Goal: Task Accomplishment & Management: Use online tool/utility

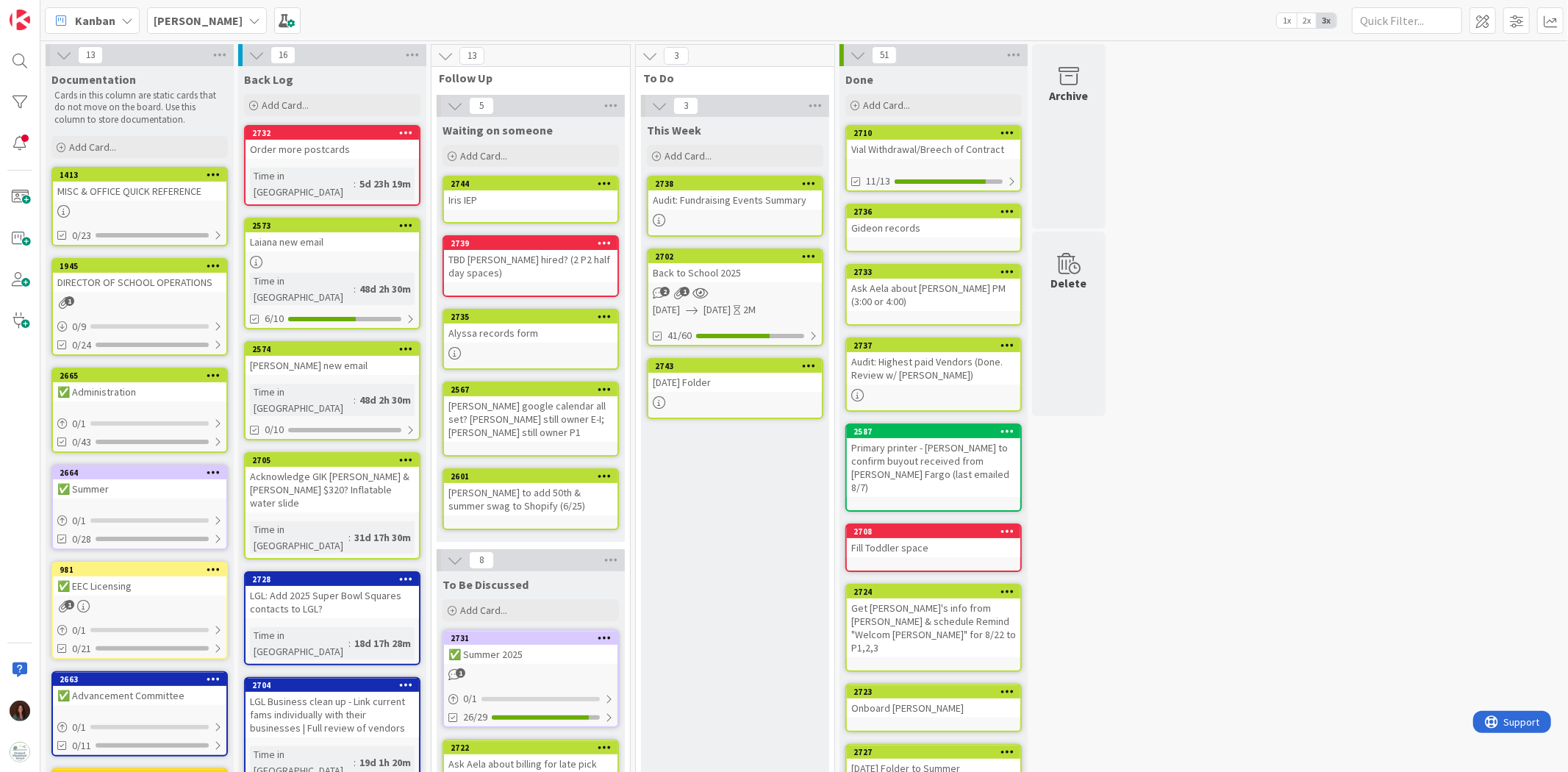
click at [726, 275] on div "Back to School 2025" at bounding box center [735, 272] width 174 height 19
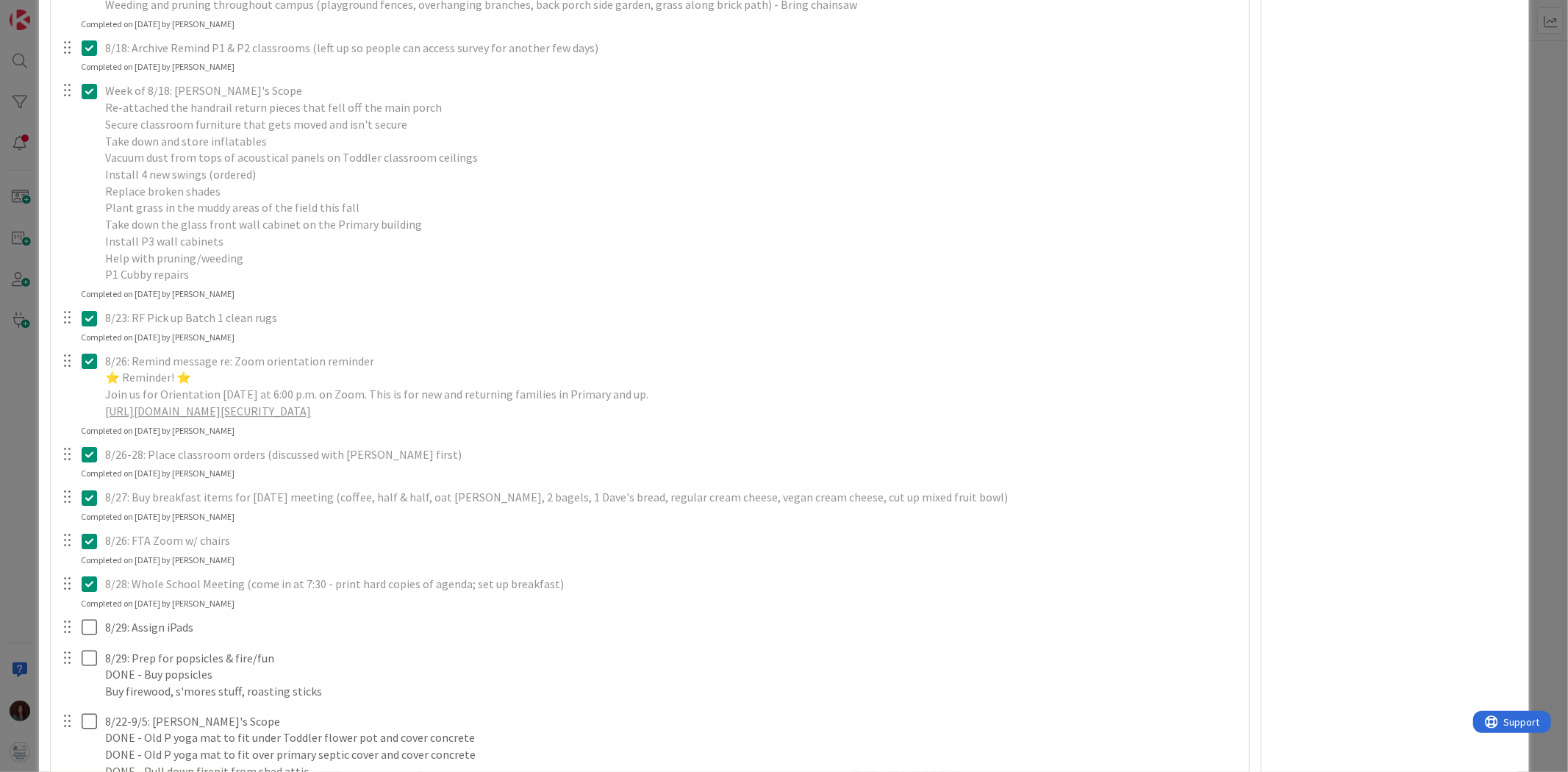
scroll to position [4001, 0]
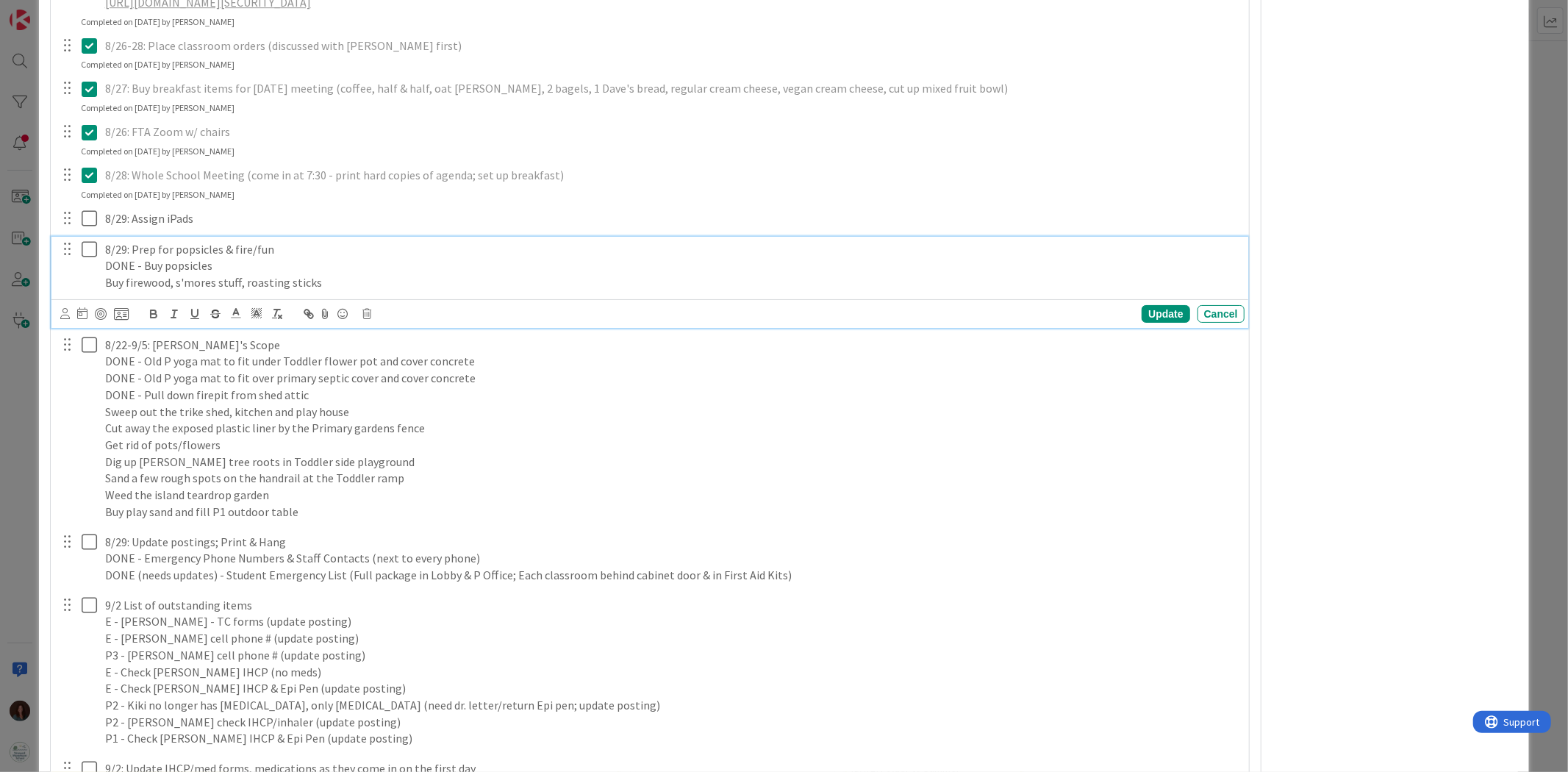
type textarea "x"
click at [107, 282] on p "Buy firewood, s'mores stuff, roasting sticks" at bounding box center [672, 282] width 1134 height 17
click at [343, 277] on p "DONE Buy firewood, s'mores stuff, roasting sticks" at bounding box center [672, 282] width 1134 height 17
click at [1158, 312] on div "Update" at bounding box center [1166, 313] width 48 height 18
click at [90, 256] on icon at bounding box center [93, 249] width 22 height 18
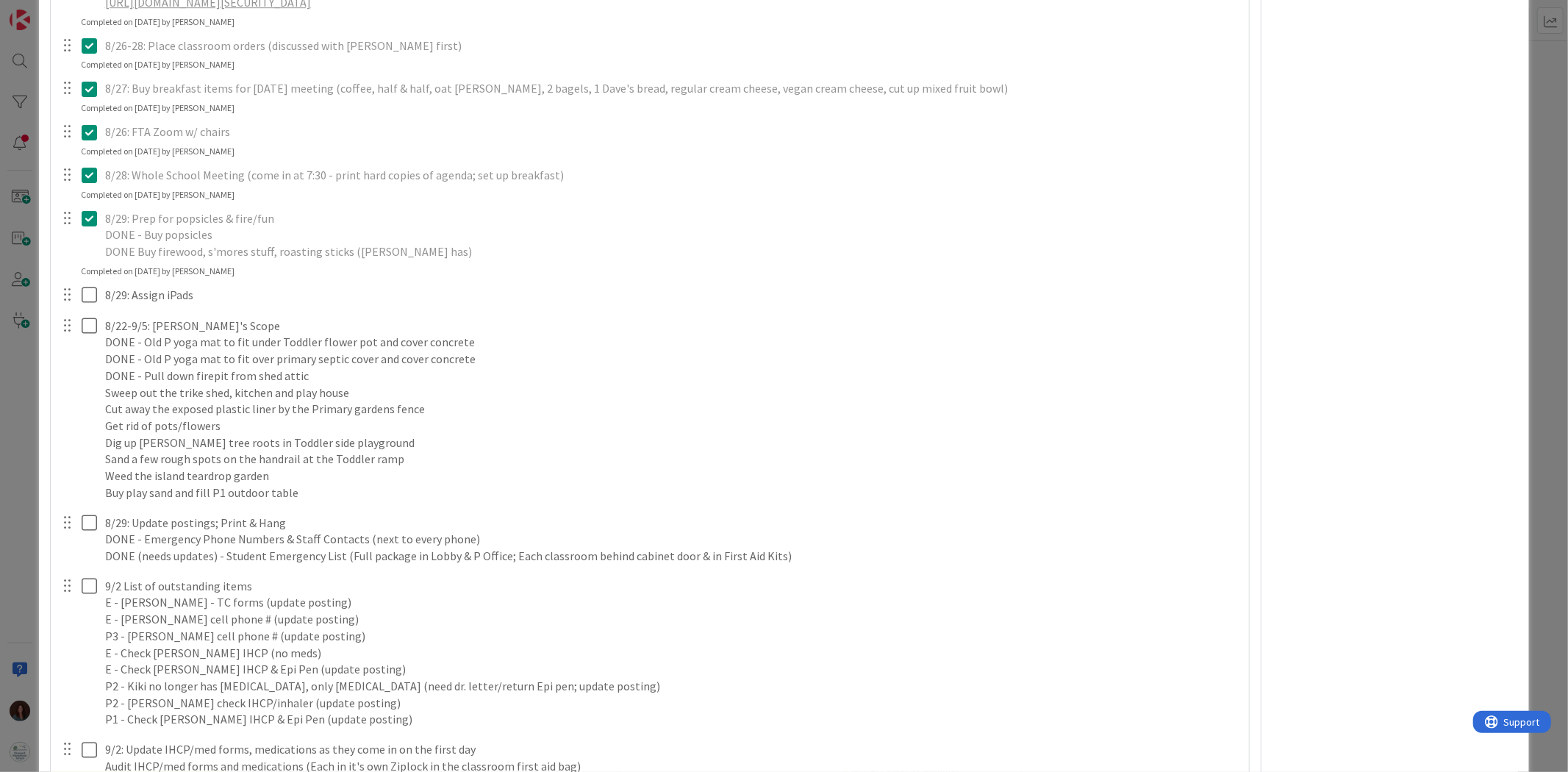
scroll to position [4164, 0]
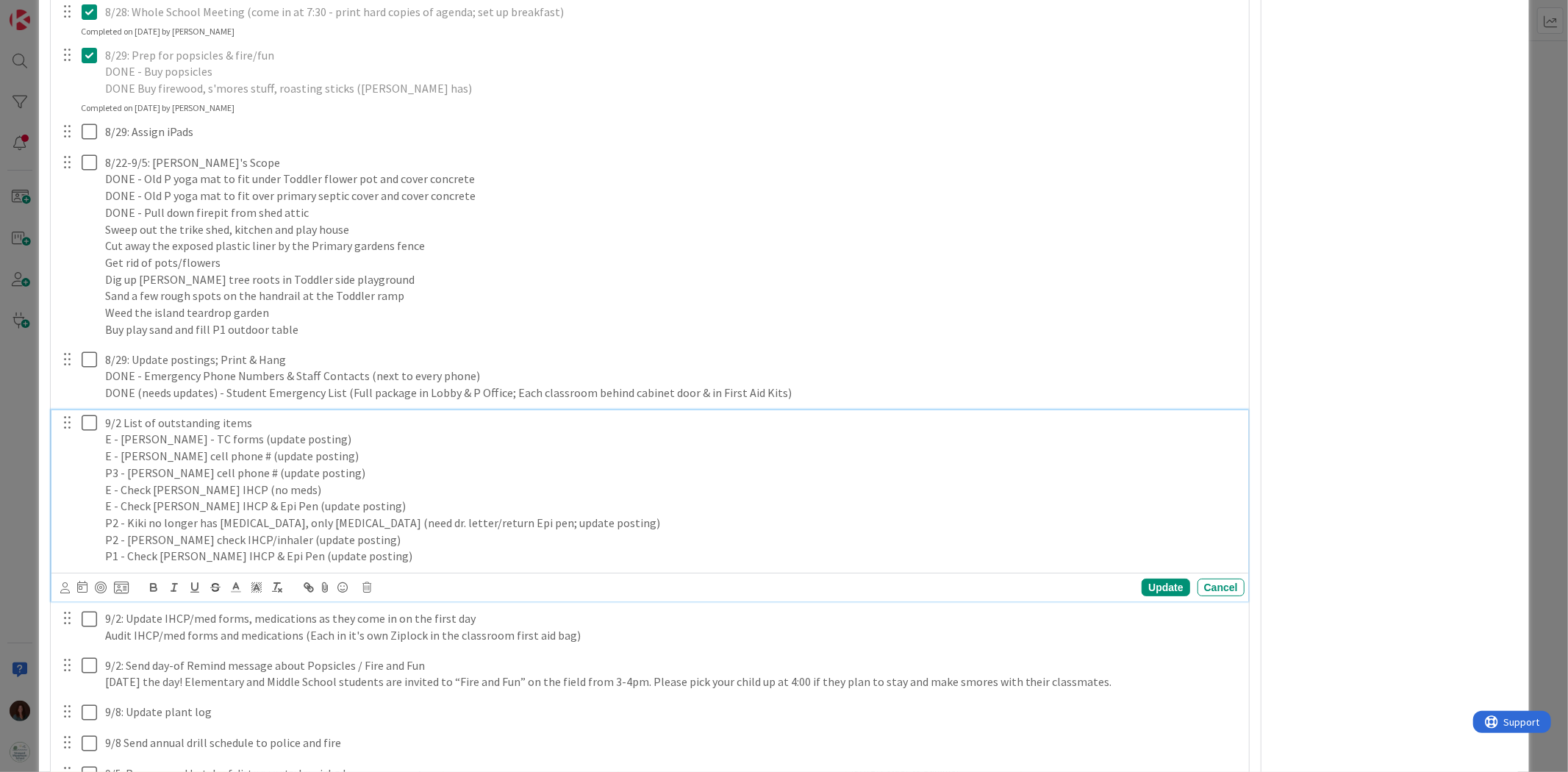
drag, startPoint x: 342, startPoint y: 435, endPoint x: 57, endPoint y: 436, distance: 285.0
click at [57, 436] on div "9/2 List of outstanding items E - [PERSON_NAME] - TC forms (update posting) E -…" at bounding box center [650, 489] width 1187 height 158
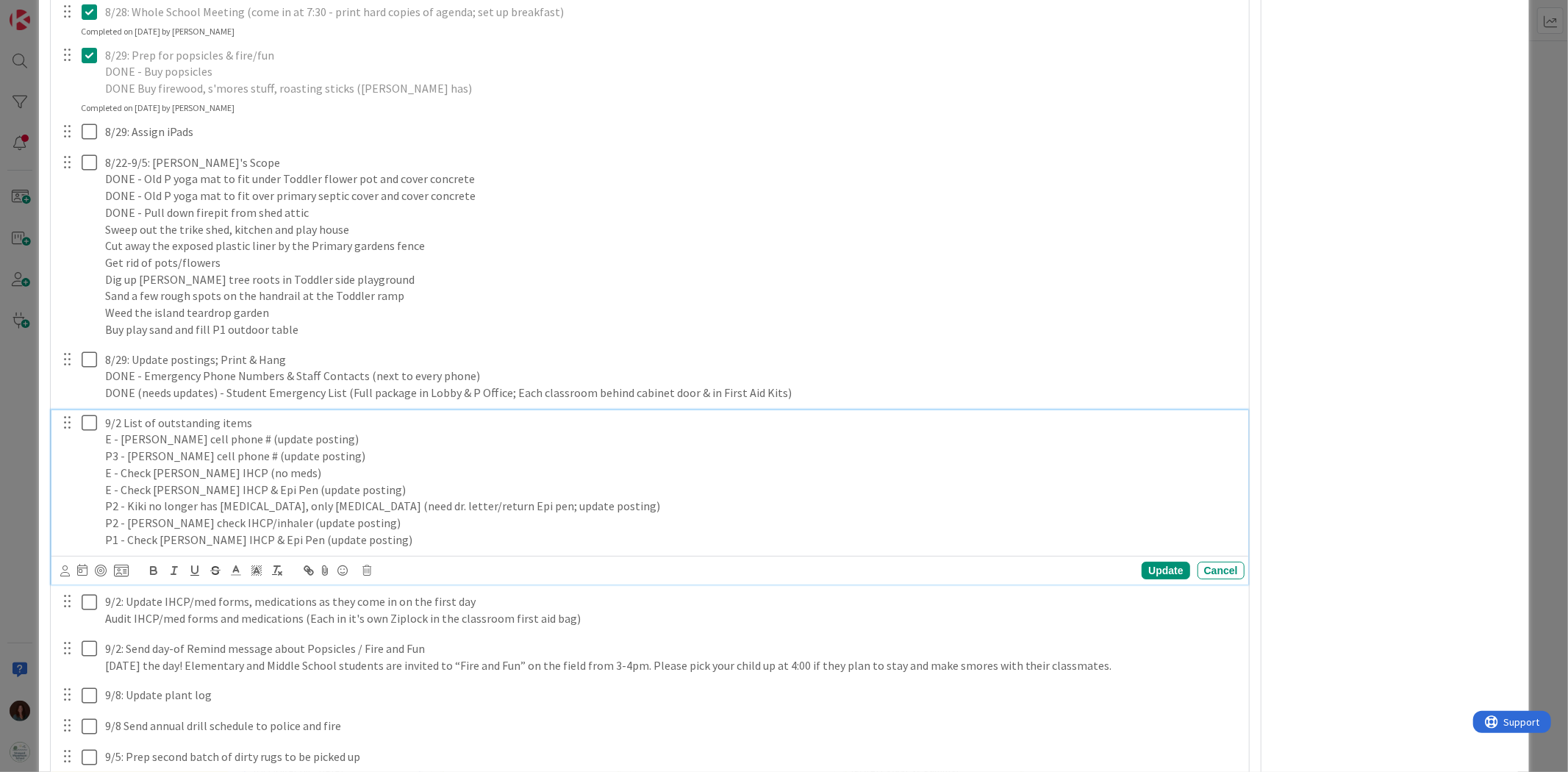
click at [365, 439] on p "E - [PERSON_NAME] cell phone # (update posting)" at bounding box center [672, 439] width 1134 height 17
click at [368, 458] on p "P3 - [PERSON_NAME] cell phone # (update posting)" at bounding box center [672, 456] width 1134 height 17
click at [364, 473] on p "E - Check [PERSON_NAME] IHCP (no meds)" at bounding box center [672, 473] width 1134 height 17
click at [364, 490] on p "E - Check [PERSON_NAME] IHCP & Epi Pen (update posting)" at bounding box center [672, 490] width 1134 height 17
drag, startPoint x: 582, startPoint y: 513, endPoint x: 544, endPoint y: 511, distance: 38.1
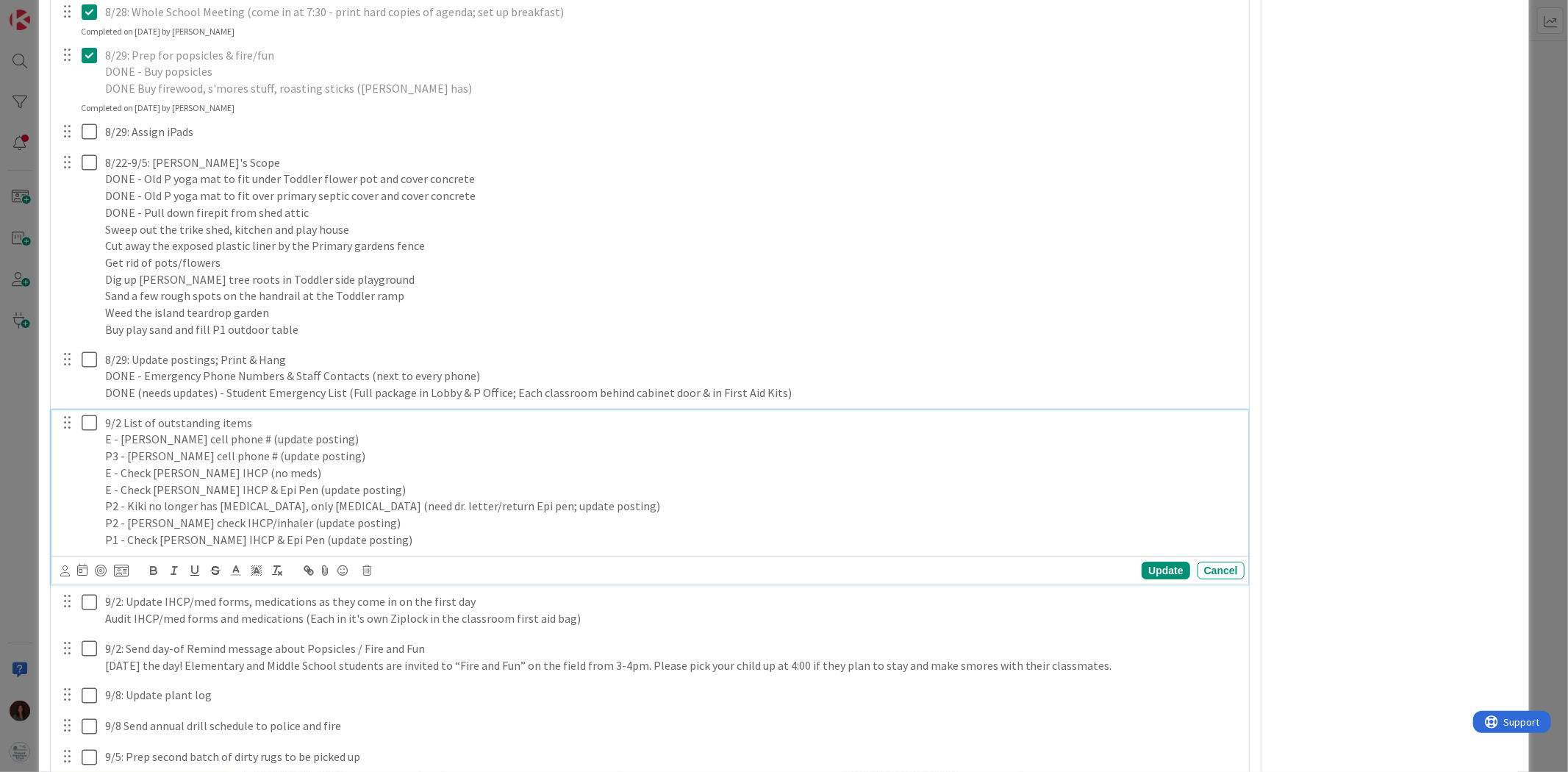
click at [582, 512] on div "9/2 List of outstanding items E - [PERSON_NAME] cell phone # (update posting) P…" at bounding box center [672, 481] width 1146 height 142
click at [388, 524] on p "P2 - [PERSON_NAME] check IHCP/inhaler (update posting)" at bounding box center [672, 523] width 1134 height 17
click at [401, 537] on p "P1 - Check [PERSON_NAME] IHCP & Epi Pen (update posting)" at bounding box center [672, 540] width 1134 height 17
click at [1164, 569] on div "Update" at bounding box center [1166, 571] width 48 height 18
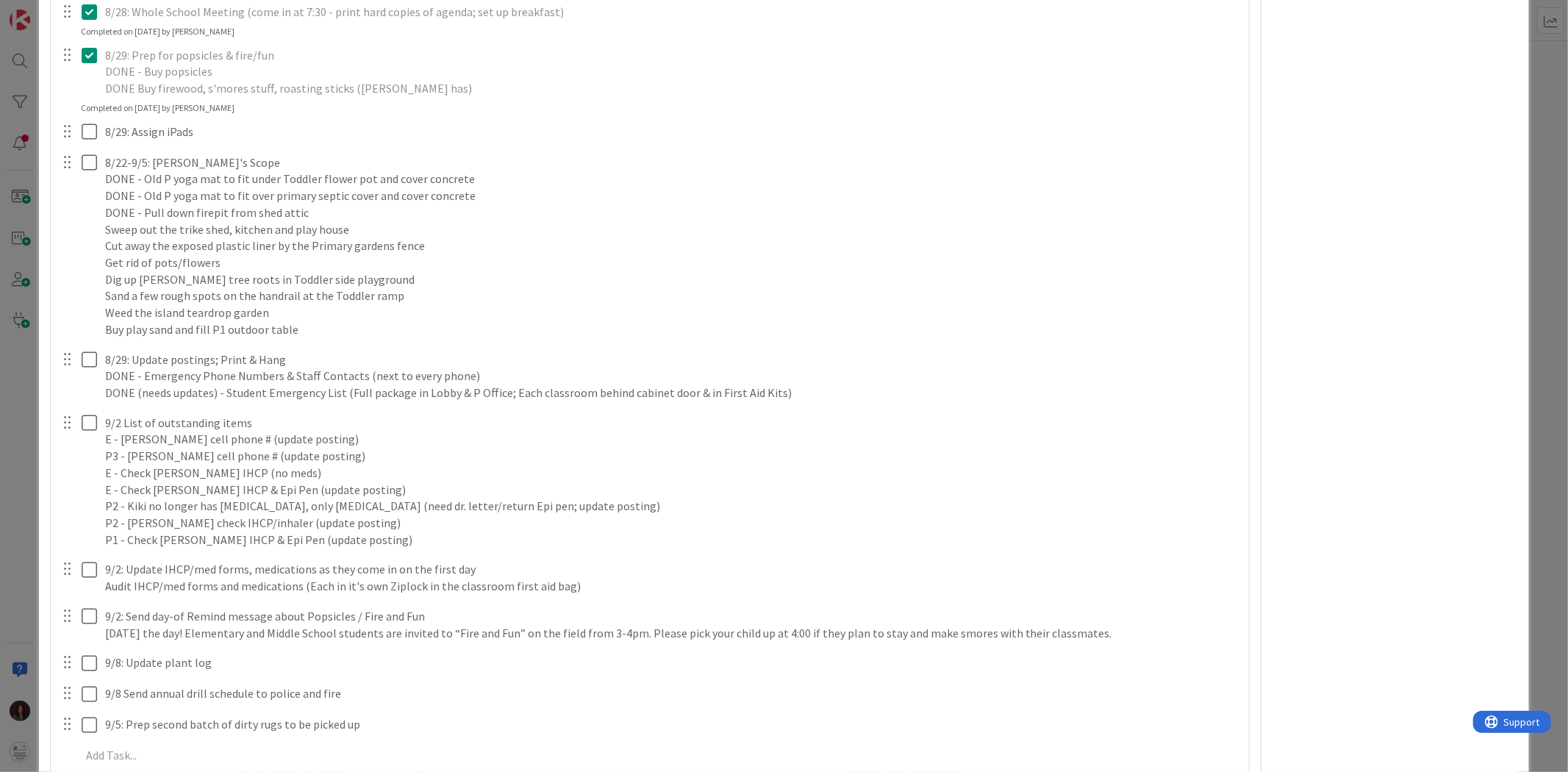
type textarea "x"
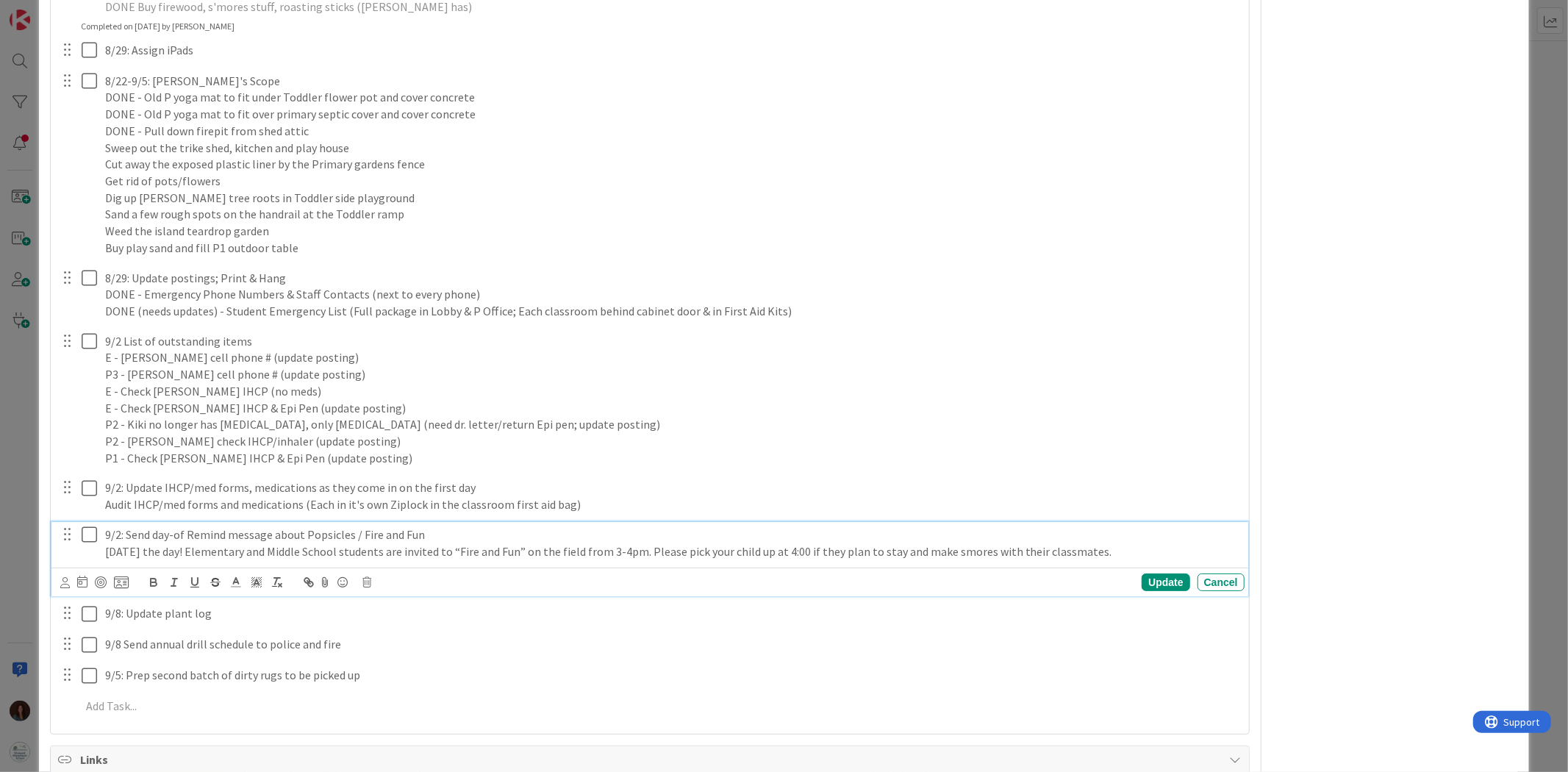
click at [437, 548] on p "[DATE] the day! Elementary and Middle School students are invited to “Fire and …" at bounding box center [672, 551] width 1134 height 17
copy p "[DATE] the day! Elementary and Middle School students are invited to “Fire and …"
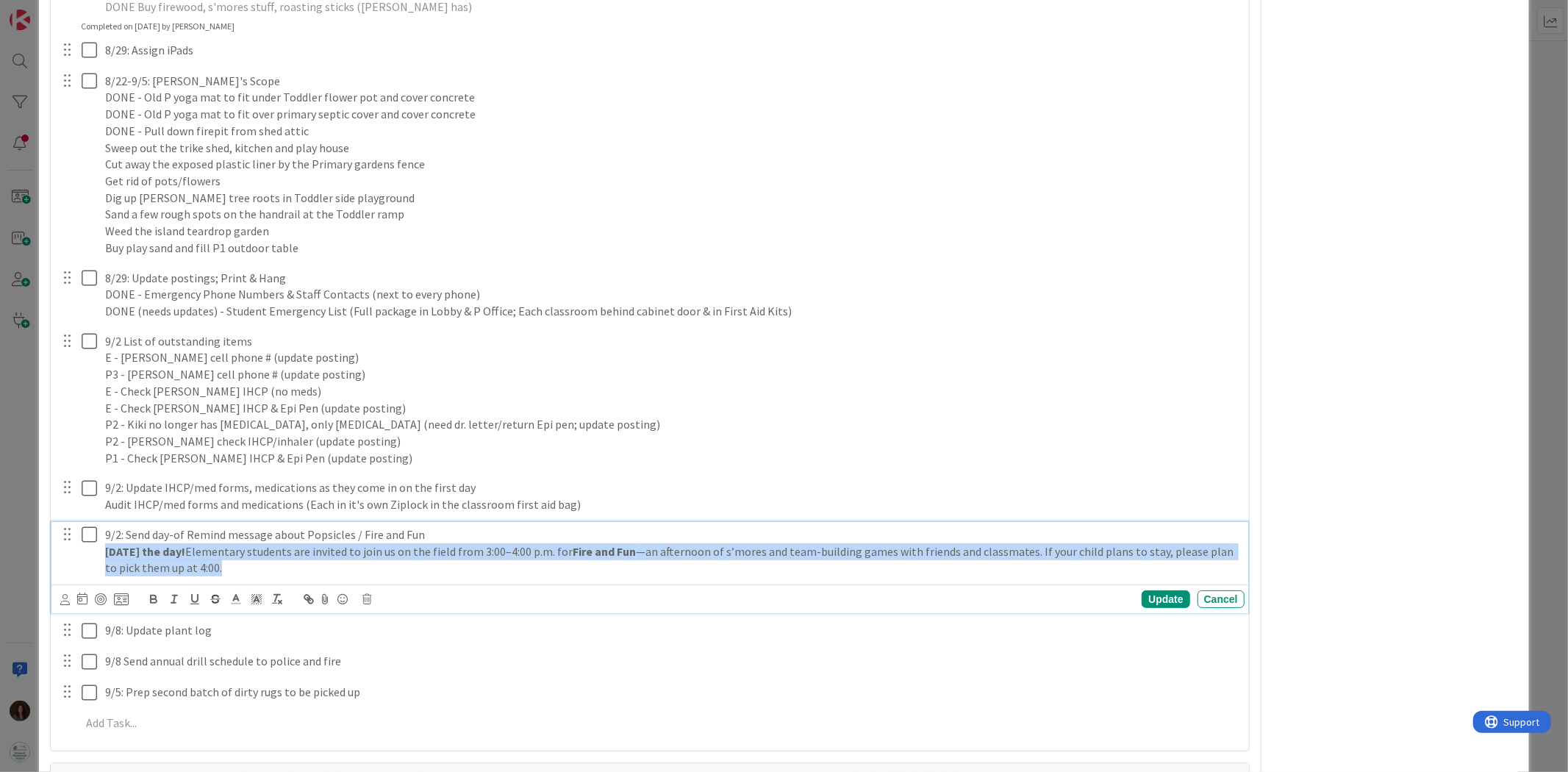
drag, startPoint x: 241, startPoint y: 565, endPoint x: 94, endPoint y: 553, distance: 147.5
click at [94, 553] on div "9/2: Send day-of Remind message about Popsicles / Fire and Fun [DATE] the day! …" at bounding box center [650, 551] width 1187 height 59
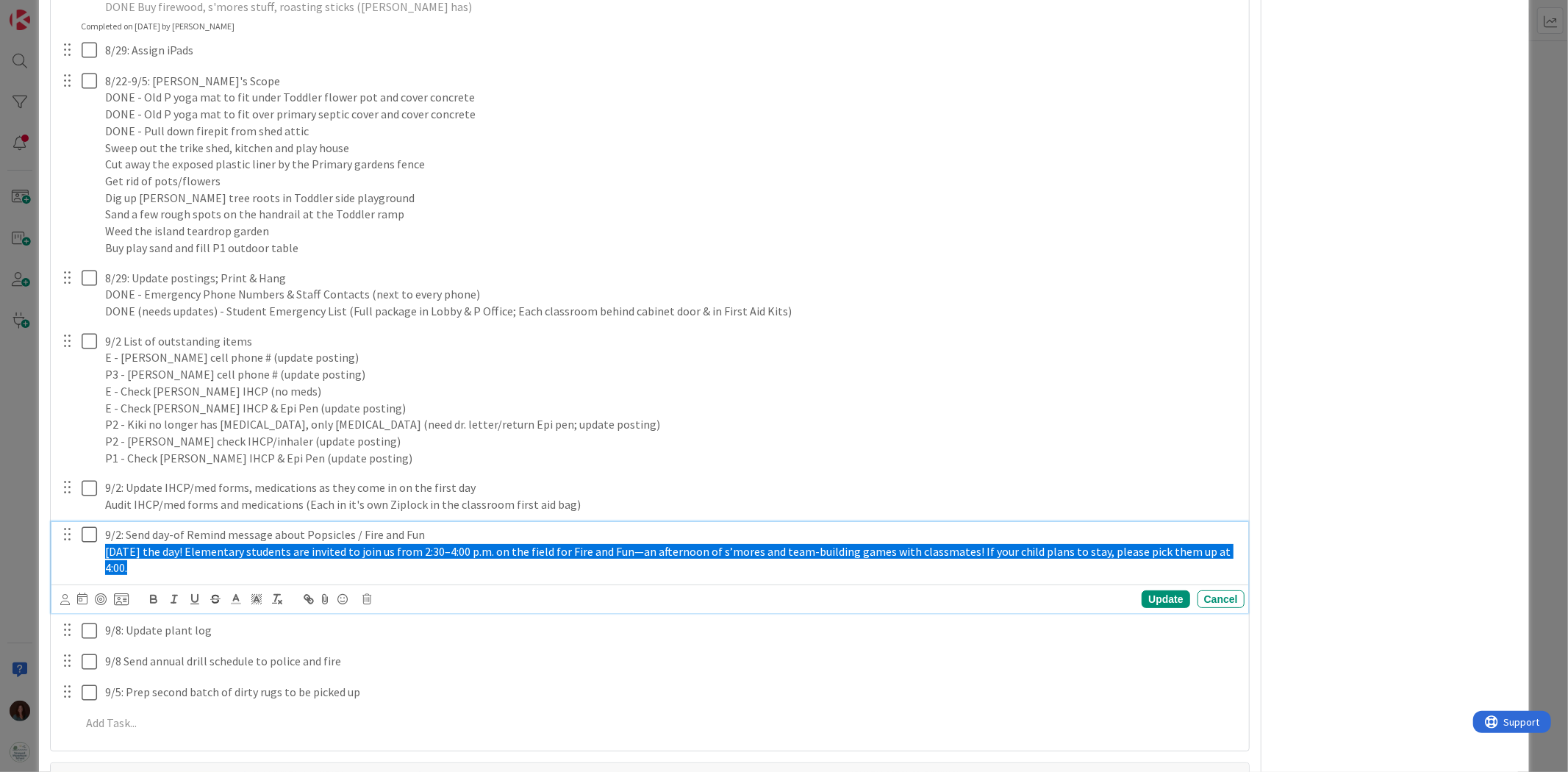
click at [635, 574] on p "[DATE] the day! Elementary students are invited to join us from 2:30–4:00 p.m. …" at bounding box center [672, 559] width 1134 height 33
click at [631, 567] on p "[DATE] the day! Elementary students are invited to join us from 2:30–4:00 p.m. …" at bounding box center [672, 559] width 1134 height 33
click at [141, 568] on p "[DATE] the day! Elementary students are invited to join us from 2:30–4:00 p.m. …" at bounding box center [672, 559] width 1134 height 33
click at [108, 551] on span "[DATE] the day! Elementary students are invited to join us from 2:30–4:00 p.m. …" at bounding box center [669, 559] width 1129 height 31
drag, startPoint x: 128, startPoint y: 564, endPoint x: 85, endPoint y: 553, distance: 44.4
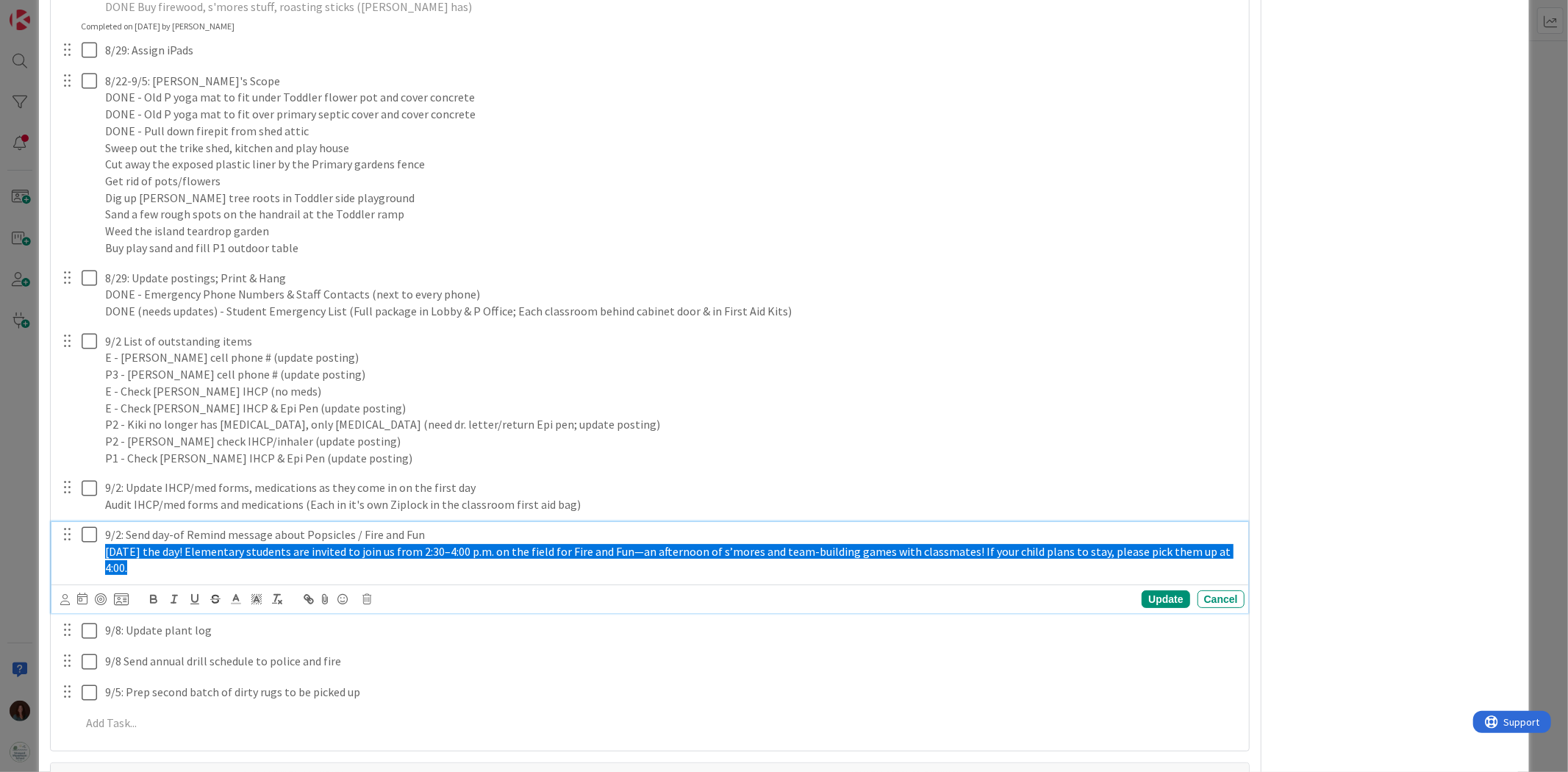
click at [85, 553] on div "9/2: Send day-of Remind message about Popsicles / Fire and Fun [DATE] the day! …" at bounding box center [650, 551] width 1187 height 59
click at [251, 596] on icon at bounding box center [257, 598] width 13 height 13
click at [253, 595] on icon at bounding box center [257, 598] width 13 height 13
drag, startPoint x: 271, startPoint y: 599, endPoint x: 247, endPoint y: 561, distance: 44.9
click at [271, 599] on icon "button" at bounding box center [277, 598] width 13 height 13
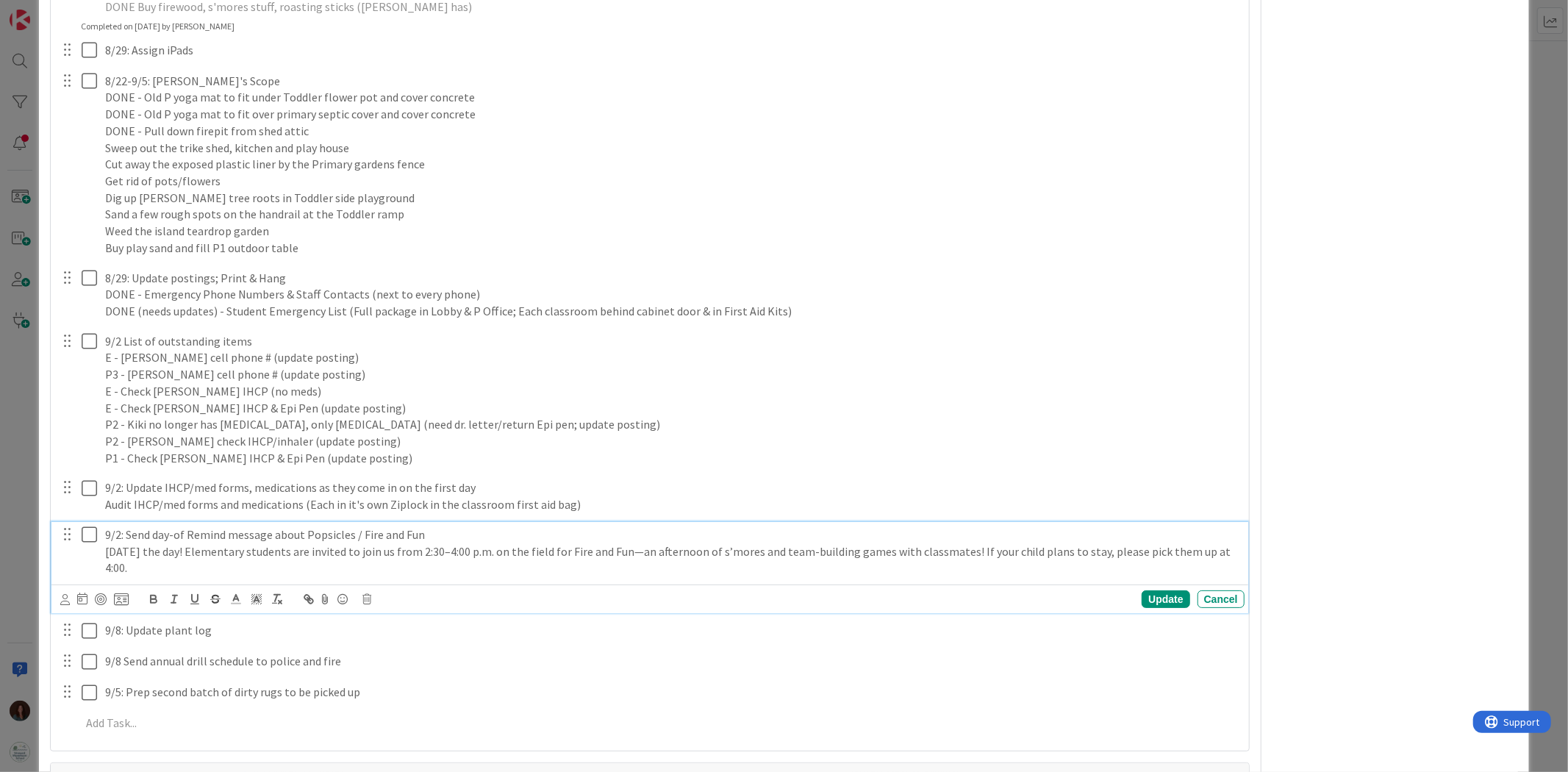
click at [150, 565] on p "[DATE] the day! Elementary students are invited to join us from 2:30–4:00 p.m. …" at bounding box center [672, 559] width 1134 height 33
click at [108, 549] on p "[DATE] the day! Elementary students are invited to join us from 2:30–4:00 p.m. …" at bounding box center [672, 559] width 1134 height 33
click at [194, 572] on p "Elementary: [DATE] the day! Elementary students are invited to join us from 2:3…" at bounding box center [672, 559] width 1134 height 33
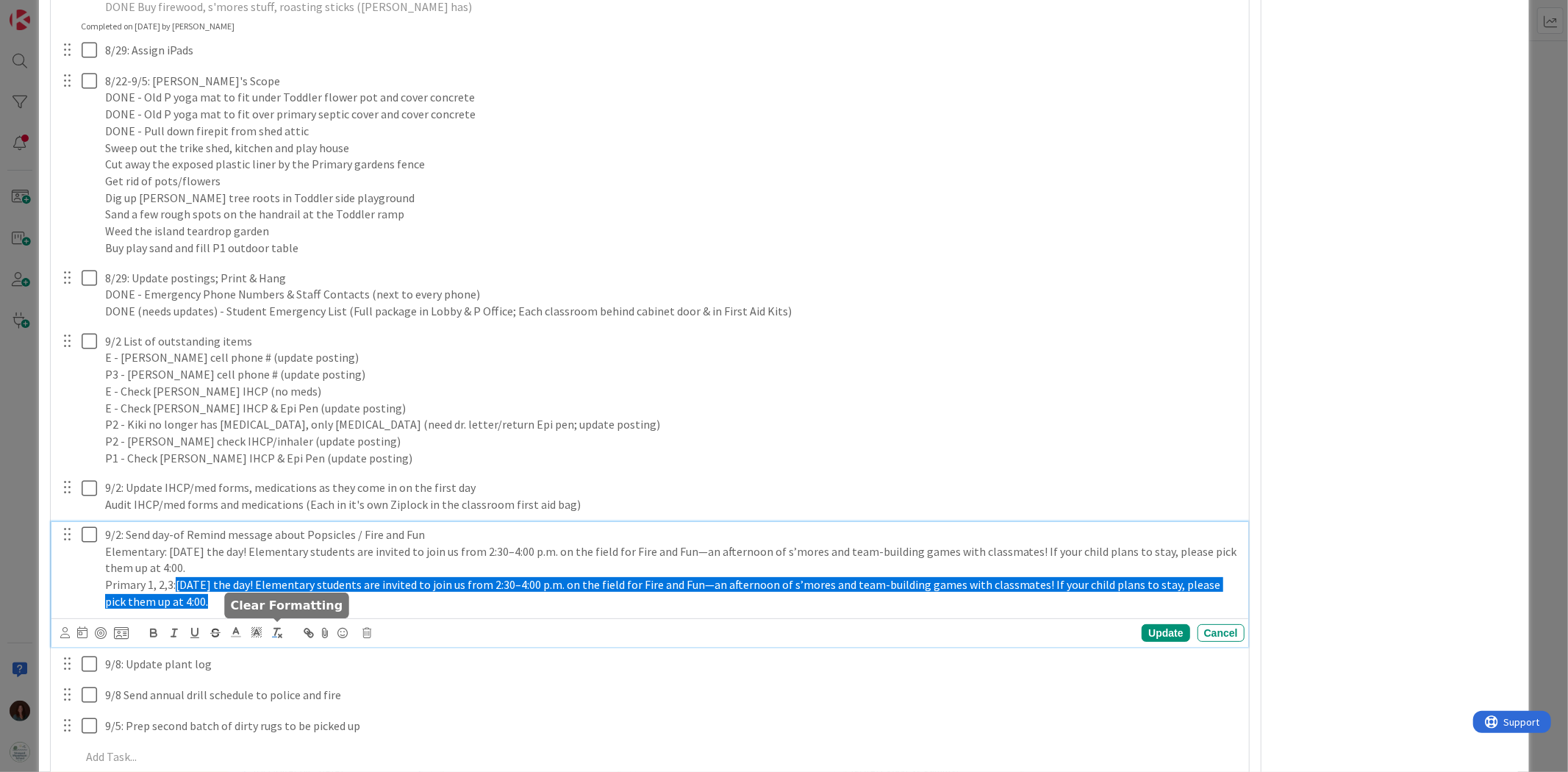
click at [275, 632] on line "button" at bounding box center [276, 631] width 2 height 6
click at [208, 595] on p "Primary 1, 2,3: [DATE] the day! Elementary students are invited to join us from…" at bounding box center [672, 592] width 1134 height 33
click at [259, 576] on p "Primary 1, 2,3: [DATE] the day! Elementary students are invited to join us from…" at bounding box center [672, 592] width 1134 height 33
drag, startPoint x: 252, startPoint y: 599, endPoint x: 174, endPoint y: 585, distance: 79.2
click at [174, 585] on p "Primary 1, 2,3: [DATE] the day! Elementary students are invited to join us from…" at bounding box center [672, 592] width 1134 height 33
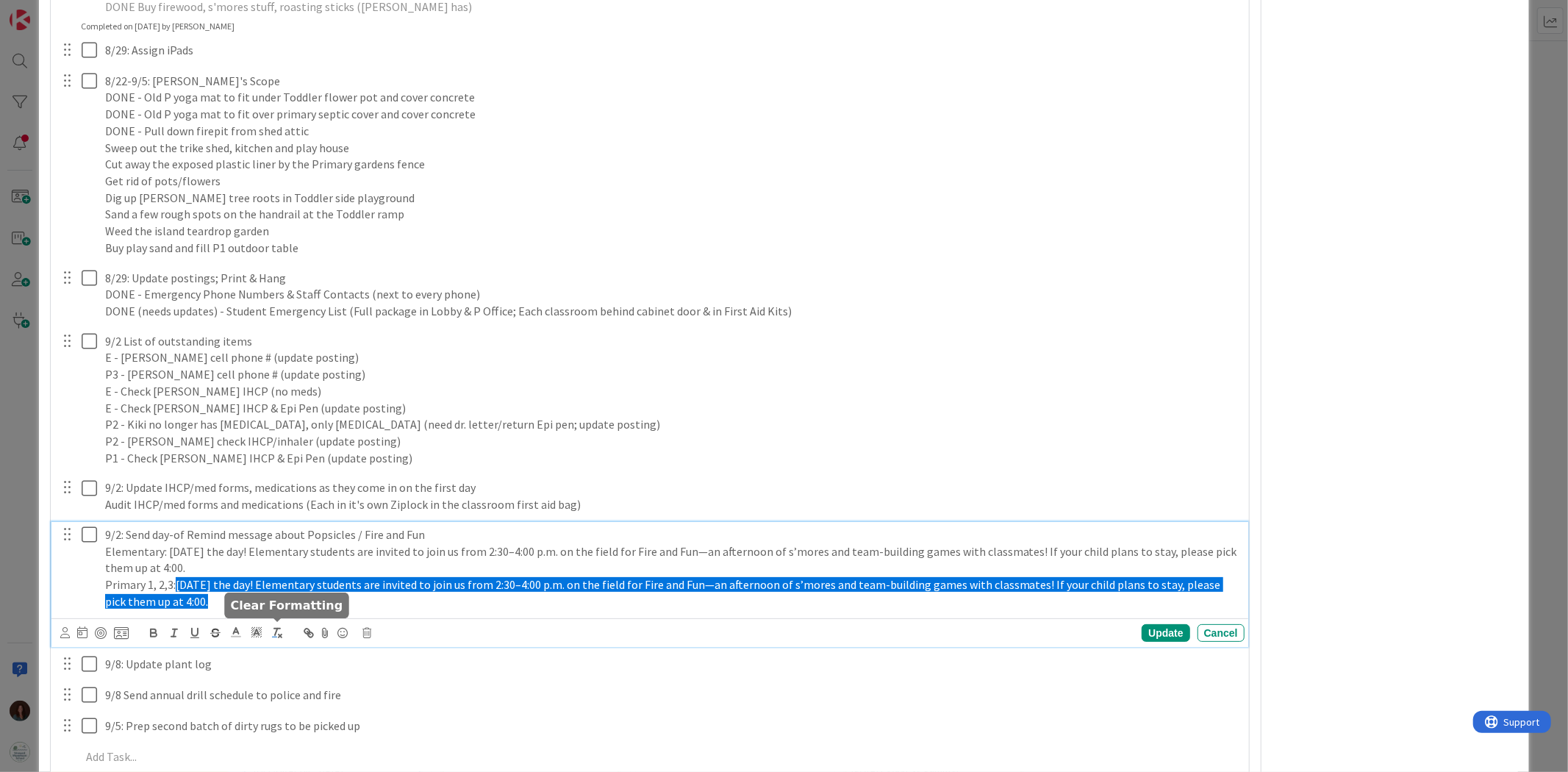
click at [275, 629] on line "button" at bounding box center [276, 631] width 2 height 6
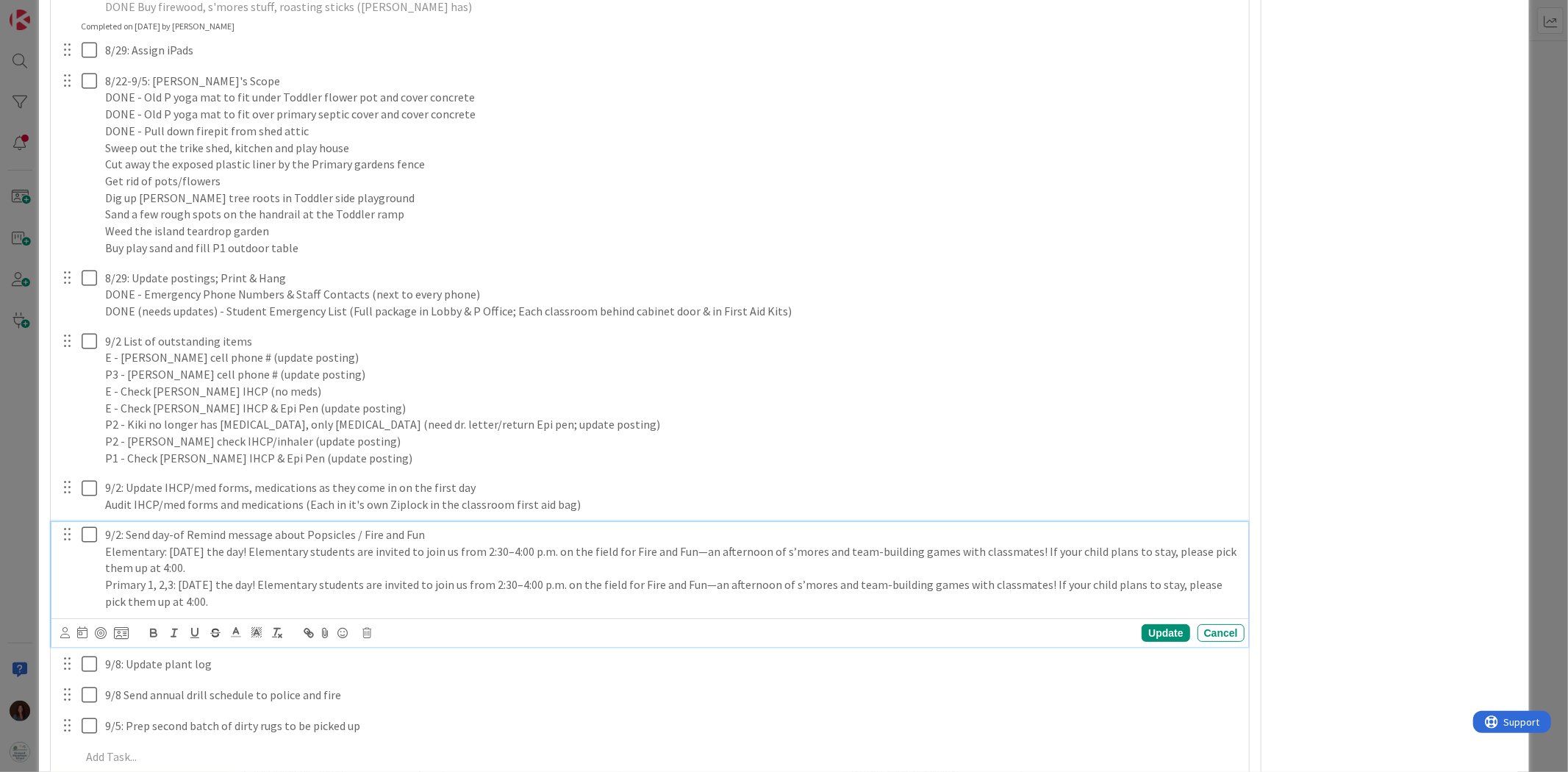
click at [184, 595] on p "Primary 1, 2,3: [DATE] the day! Elementary students are invited to join us from…" at bounding box center [672, 592] width 1134 height 33
click at [238, 591] on p "Primary 1, 2,3: [DATE] the day! Elementary students are invited to join us from…" at bounding box center [672, 592] width 1134 height 33
drag, startPoint x: 261, startPoint y: 584, endPoint x: 322, endPoint y: 588, distance: 61.1
click at [322, 588] on p "Primary 1, 2,3: [DATE] the day! Elementary students are invited to join us from…" at bounding box center [672, 592] width 1134 height 33
drag, startPoint x: 408, startPoint y: 582, endPoint x: 363, endPoint y: 586, distance: 45.2
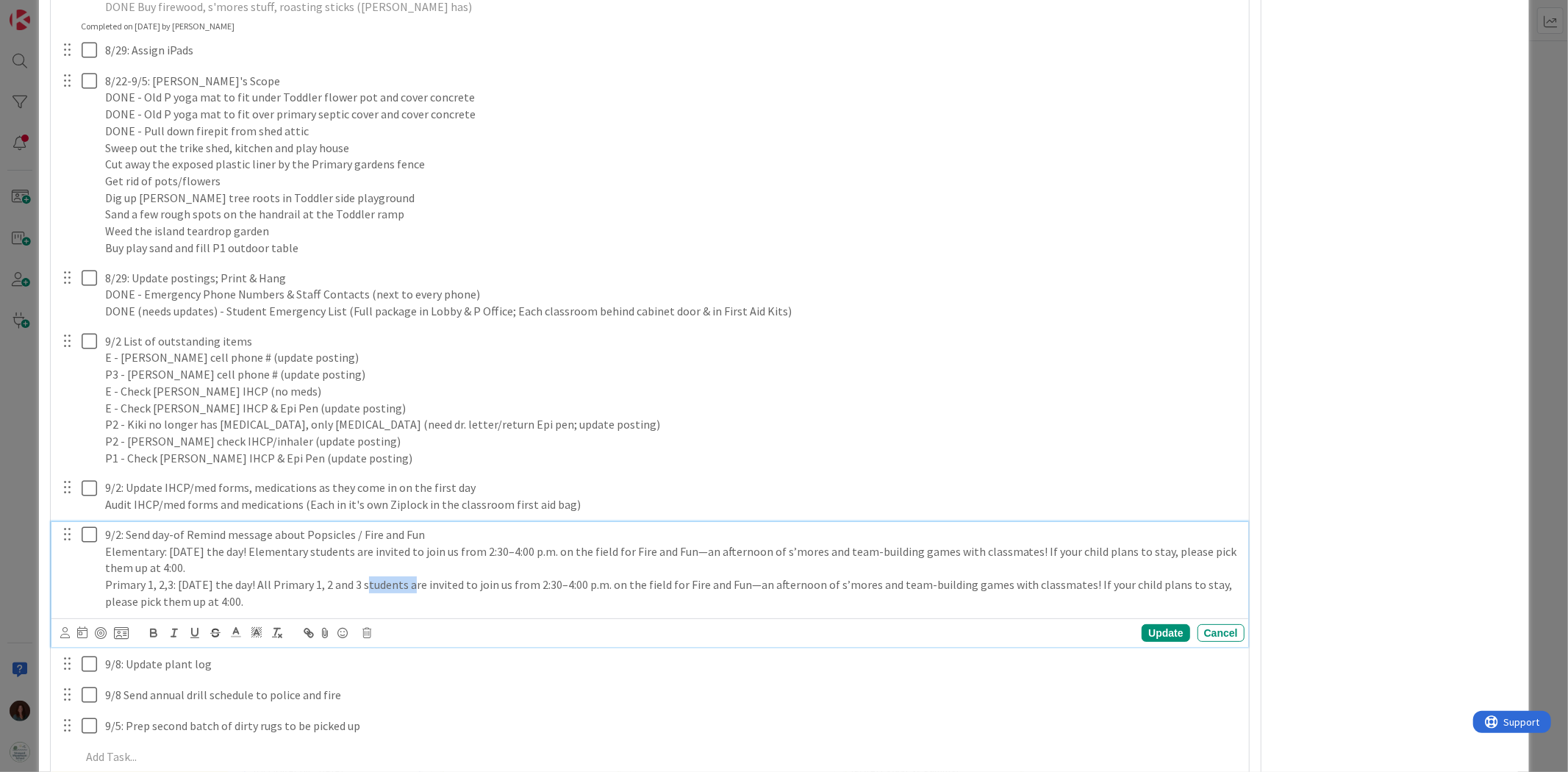
click at [363, 586] on p "Primary 1, 2,3: [DATE] the day! All Primary 1, 2 and 3 students are invited to …" at bounding box center [672, 592] width 1134 height 33
click at [517, 595] on p "Primary 1, 2,3: [DATE] the day! All Primary 1, 2 and 3 children are invited to …" at bounding box center [672, 592] width 1134 height 33
click at [594, 596] on p "Primary 1, 2,3: [DATE] the day! All Primary 1, 2 and 3 children are invited to …" at bounding box center [672, 592] width 1134 height 33
drag, startPoint x: 638, startPoint y: 582, endPoint x: 667, endPoint y: 583, distance: 29.0
click at [667, 583] on p "Primary 1, 2,3: [DATE] the day! All Primary 1, 2 and 3 children are invited to …" at bounding box center [672, 592] width 1134 height 33
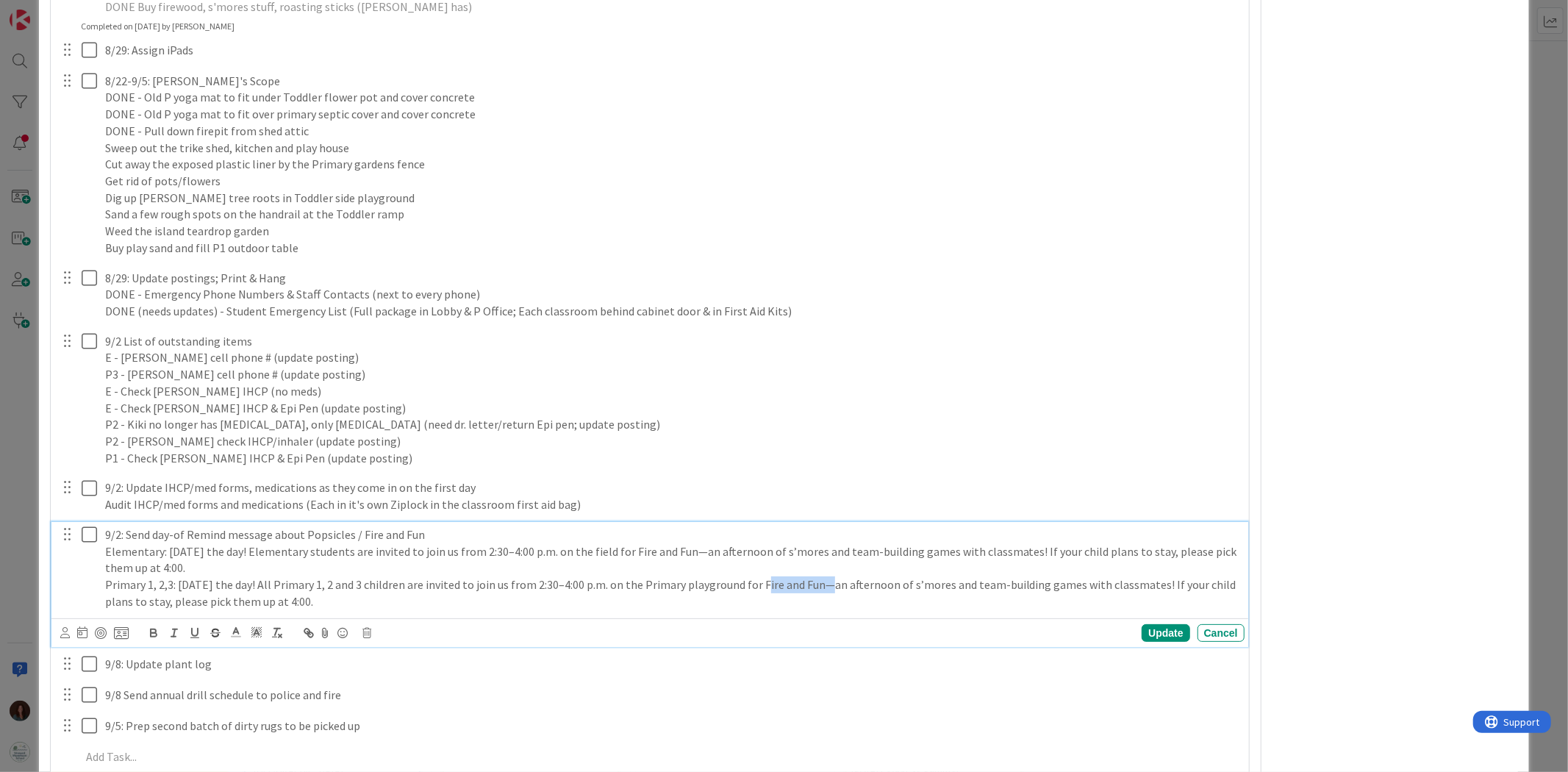
drag, startPoint x: 758, startPoint y: 585, endPoint x: 900, endPoint y: 768, distance: 231.6
click at [817, 589] on p "Primary 1, 2,3: [DATE] the day! All Primary 1, 2 and 3 children are invited to …" at bounding box center [672, 592] width 1134 height 33
drag, startPoint x: 740, startPoint y: 582, endPoint x: 610, endPoint y: 587, distance: 130.1
click at [610, 587] on p "Primary 1, 2,3: [DATE] the day! All Primary 1, 2 and 3 children are invited to …" at bounding box center [672, 592] width 1134 height 33
click at [666, 595] on p "Primary 1, 2,3: [DATE] the day! All Primary 1, 2 and 3 children are invited to …" at bounding box center [672, 592] width 1134 height 33
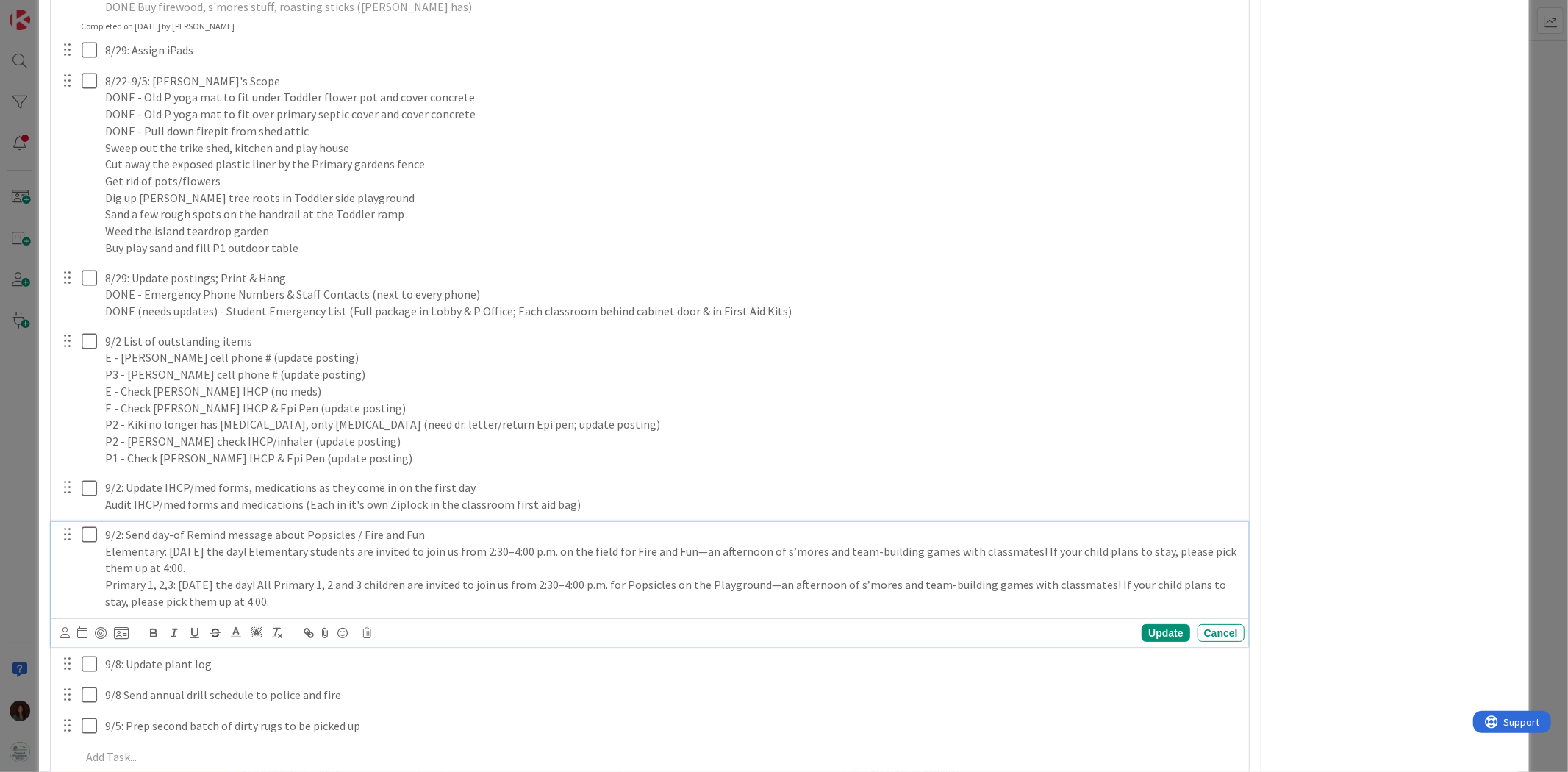
drag, startPoint x: 630, startPoint y: 577, endPoint x: 624, endPoint y: 584, distance: 9.2
click at [630, 578] on p "Primary 1, 2,3: [DATE] the day! All Primary 1, 2 and 3 children are invited to …" at bounding box center [672, 592] width 1134 height 33
click at [621, 582] on p "Primary 1, 2,3: [DATE] the day! All Primary 1, 2 and 3 children are invited to …" at bounding box center [672, 592] width 1134 height 33
click at [804, 599] on p "Primary 1, 2,3: [DATE] the day! All Primary 1, 2 and 3 children are invited to …" at bounding box center [672, 592] width 1134 height 33
drag, startPoint x: 850, startPoint y: 582, endPoint x: 1089, endPoint y: 618, distance: 241.7
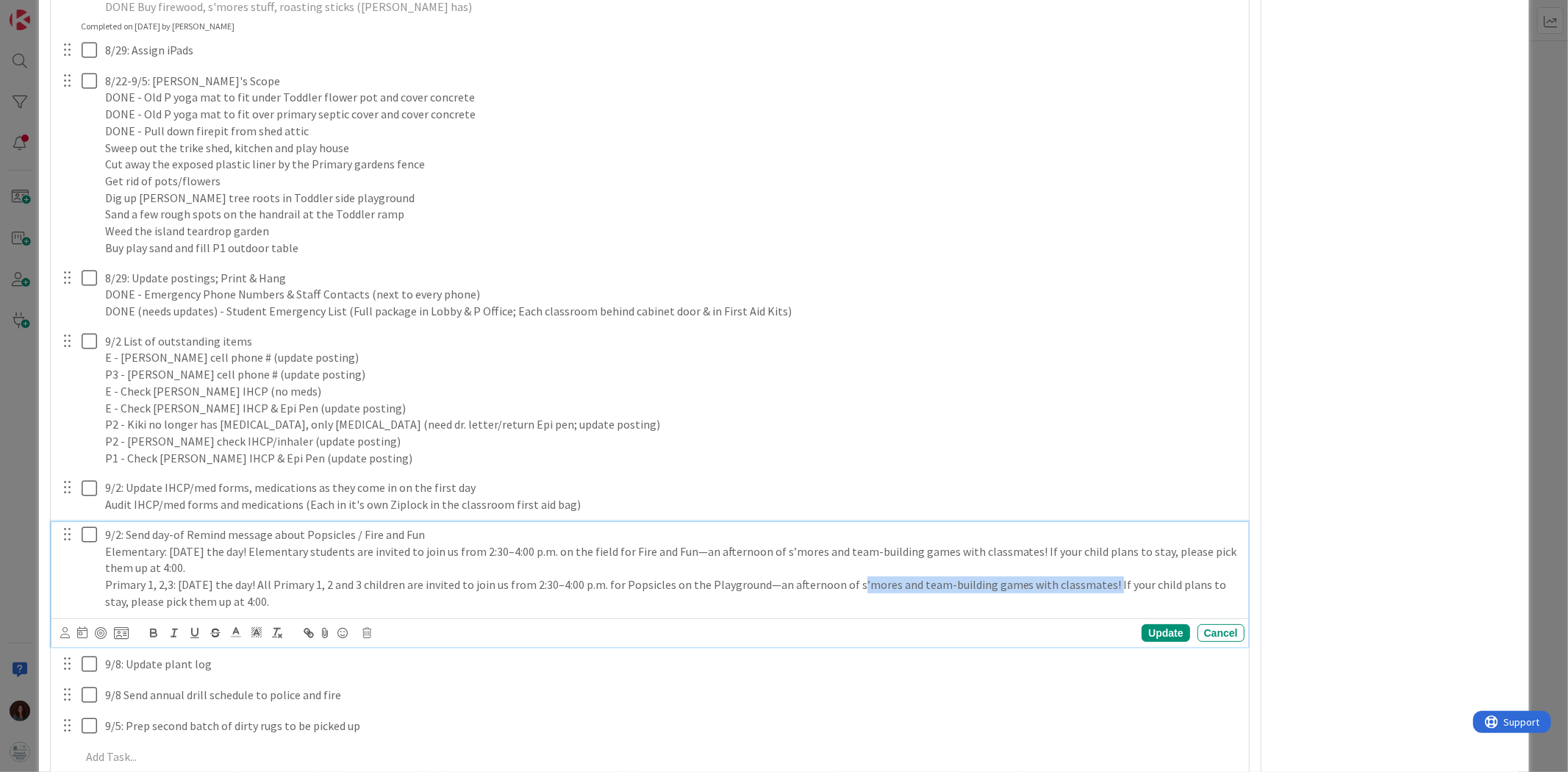
click at [1098, 577] on p "Primary 1, 2,3: [DATE] the day! All Primary 1, 2 and 3 children are invited to …" at bounding box center [672, 592] width 1134 height 33
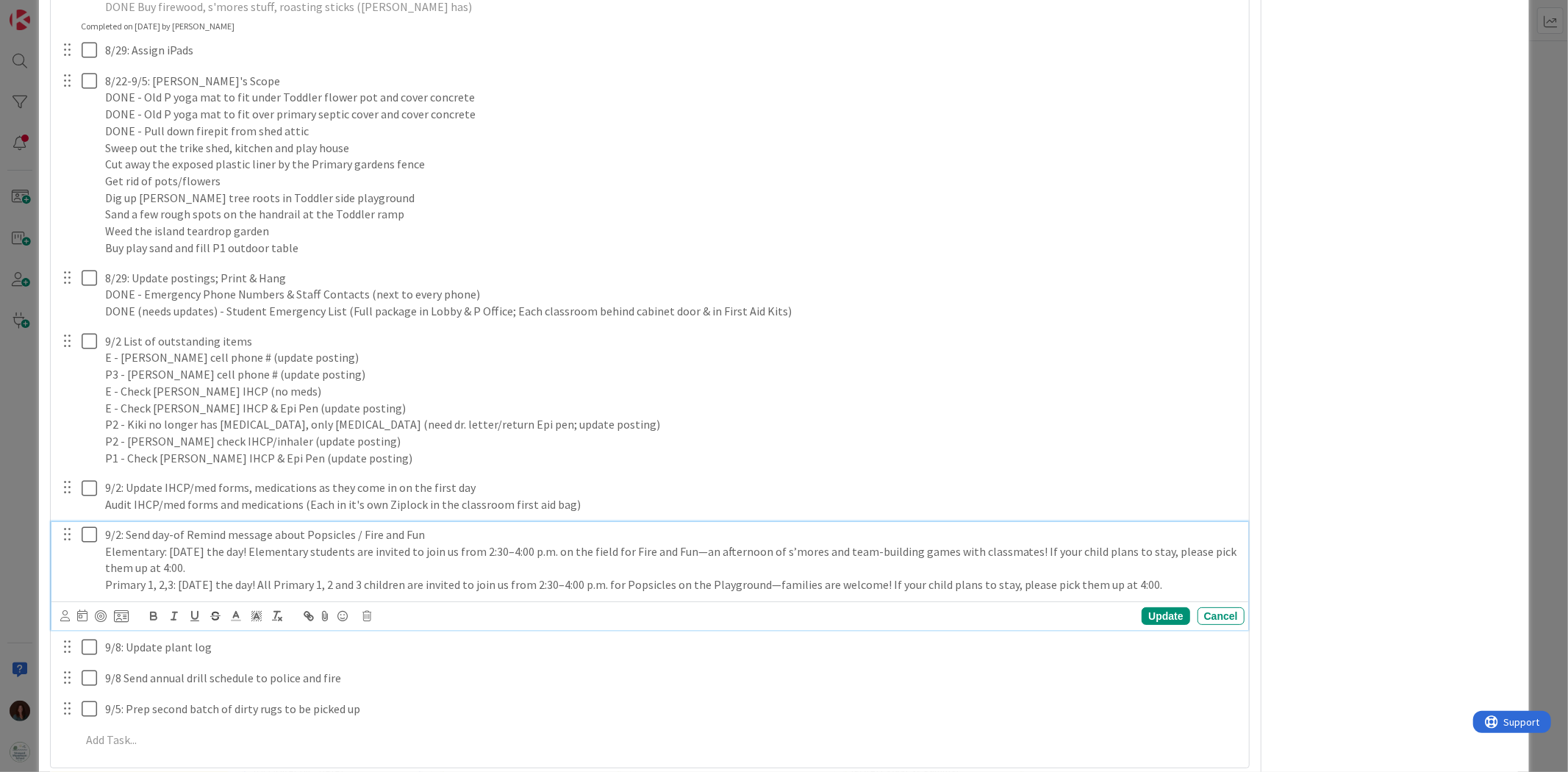
click at [773, 577] on p "Primary 1, 2,3: [DATE] the day! All Primary 1, 2 and 3 children are invited to …" at bounding box center [672, 584] width 1134 height 17
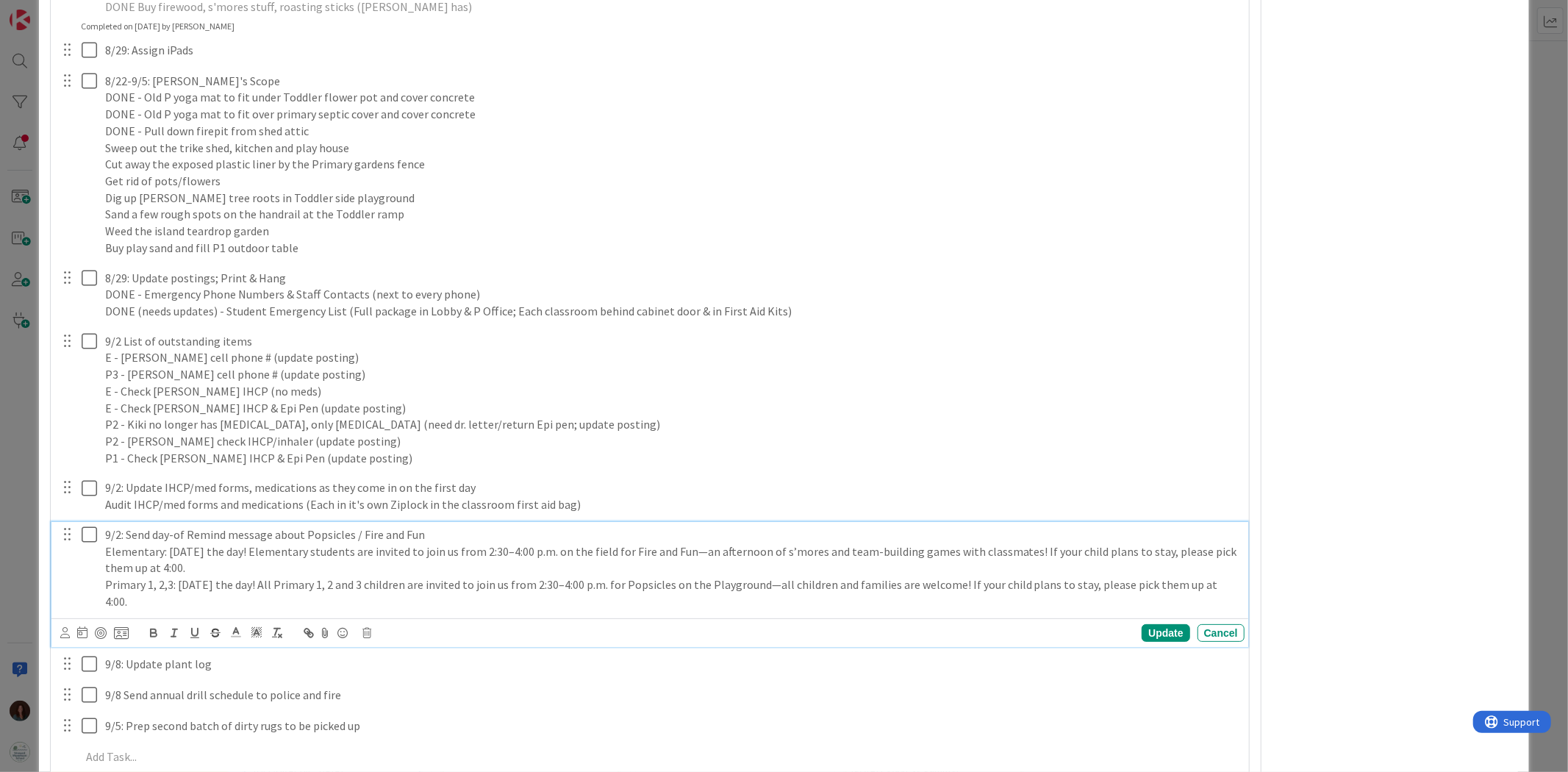
click at [1046, 583] on p "Primary 1, 2,3: [DATE] the day! All Primary 1, 2 and 3 children are invited to …" at bounding box center [672, 592] width 1134 height 33
drag, startPoint x: 959, startPoint y: 582, endPoint x: 1235, endPoint y: 589, distance: 276.1
click at [1235, 589] on div "9/2: Send day-of Remind message about Popsicles / Fire and Fun Elementary: [DAT…" at bounding box center [649, 584] width 1196 height 125
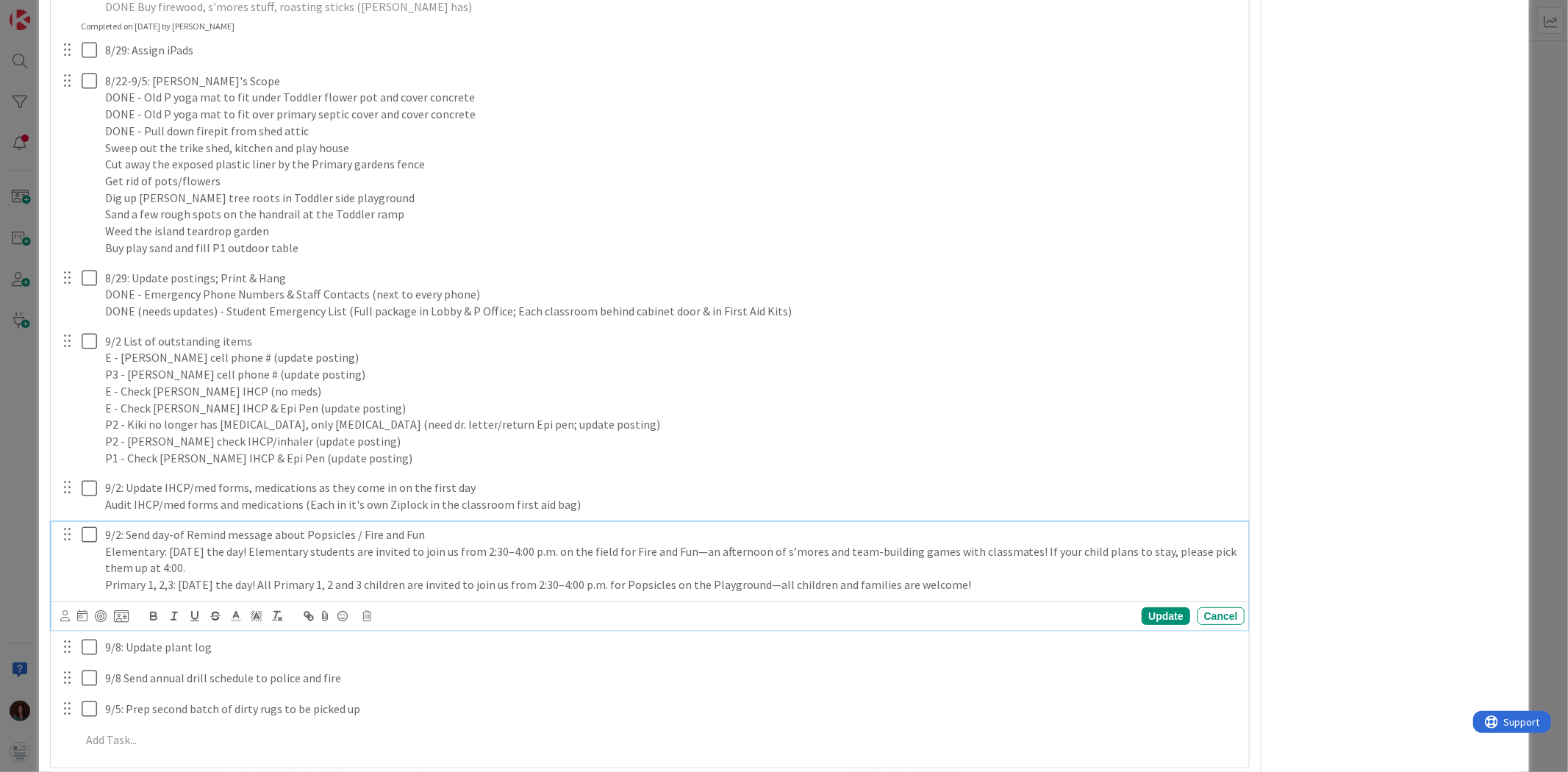
click at [107, 583] on p "Primary 1, 2,3: [DATE] the day! All Primary 1, 2 and 3 children are invited to …" at bounding box center [672, 584] width 1134 height 17
drag, startPoint x: 111, startPoint y: 549, endPoint x: 163, endPoint y: 553, distance: 52.2
click at [163, 553] on p "Elementary: [DATE] the day! Elementary students are invited to join us from 2:3…" at bounding box center [672, 559] width 1134 height 33
click at [241, 567] on p "Elementary: [DATE] the day! Elementary students are invited to join us from 2:3…" at bounding box center [672, 559] width 1134 height 33
click at [285, 583] on p "Primary 1, 2,3: [DATE] the day! All Primary 1, 2 and 3 children are invited to …" at bounding box center [672, 584] width 1134 height 17
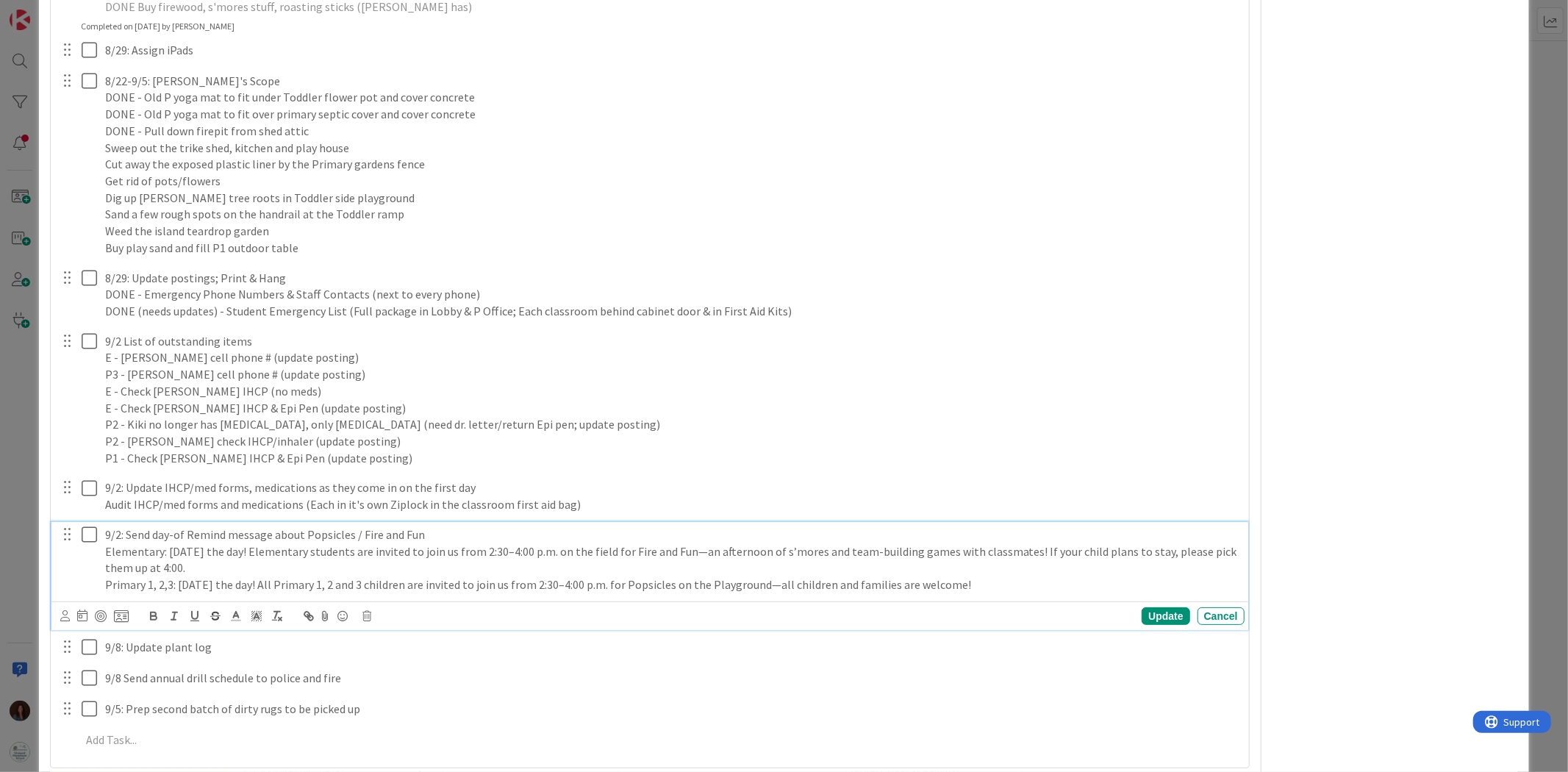
click at [982, 581] on p "Primary 1, 2,3: [DATE] the day! All Primary 1, 2 and 3 children are invited to …" at bounding box center [672, 584] width 1134 height 17
drag, startPoint x: 788, startPoint y: 582, endPoint x: 772, endPoint y: 582, distance: 16.0
click at [772, 582] on p "Primary 1, 2,3: [DATE] the day! All Primary 1, 2 and 3 children are invited to …" at bounding box center [672, 584] width 1134 height 17
drag, startPoint x: 457, startPoint y: 584, endPoint x: 334, endPoint y: 626, distance: 130.0
click at [258, 588] on p "Primary 1, 2,3: [DATE] the day! All Primary 1, 2 and 3 children are invited to …" at bounding box center [672, 584] width 1134 height 17
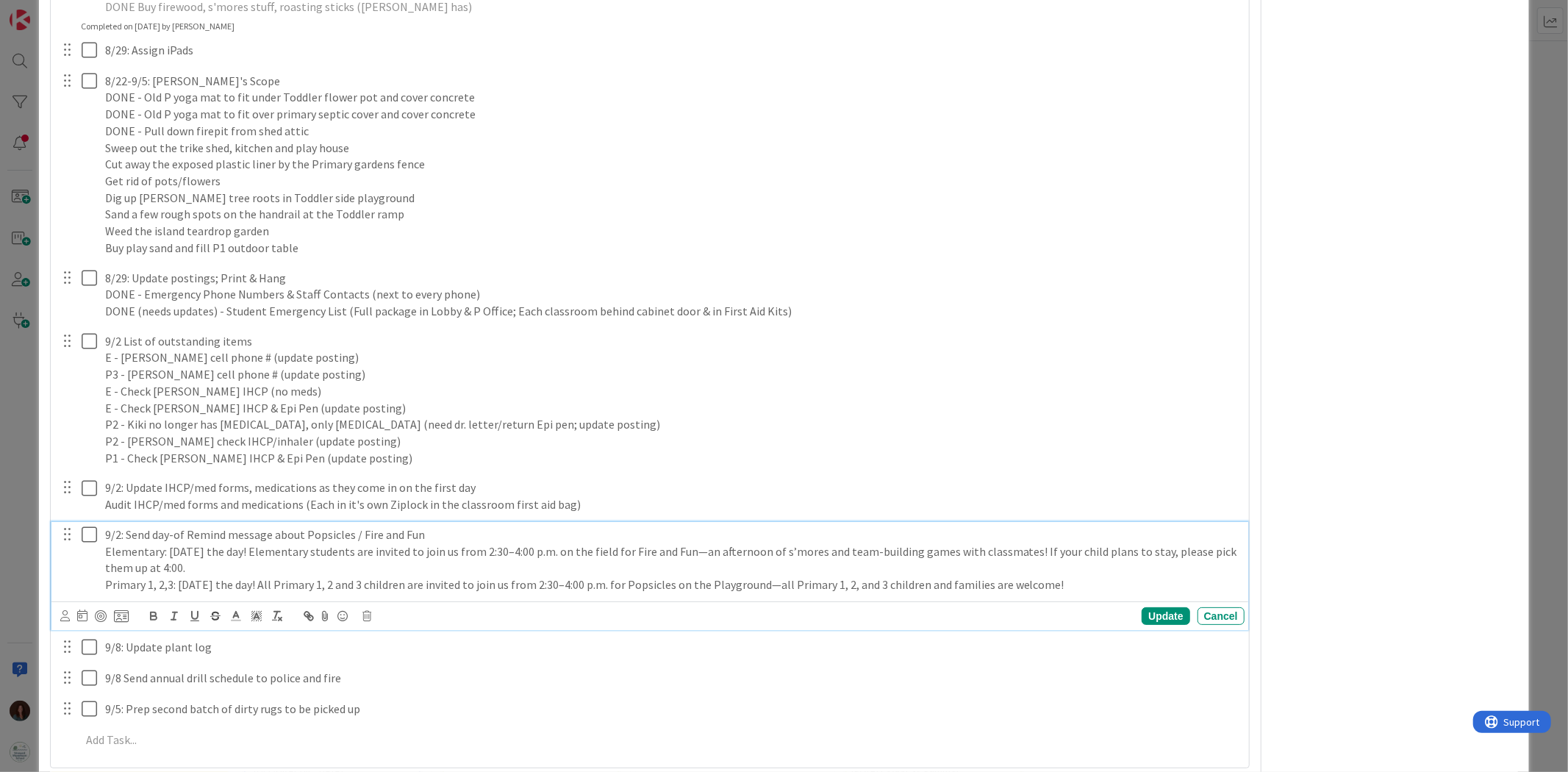
click at [486, 577] on p "Primary 1, 2,3: [DATE] the day! All Primary 1, 2 and 3 children are invited to …" at bounding box center [672, 584] width 1134 height 17
drag, startPoint x: 772, startPoint y: 582, endPoint x: 1091, endPoint y: 583, distance: 319.0
click at [1091, 583] on p "Primary 1, 2,3: [DATE] the day! All Primary 1, 2 and 3 children are invited to …" at bounding box center [672, 584] width 1134 height 17
drag, startPoint x: 1038, startPoint y: 579, endPoint x: 176, endPoint y: 586, distance: 862.0
click at [176, 586] on p "Primary 1, 2,3: [DATE] the day! All Primary 1, 2 and 3 children are invited to …" at bounding box center [672, 584] width 1134 height 17
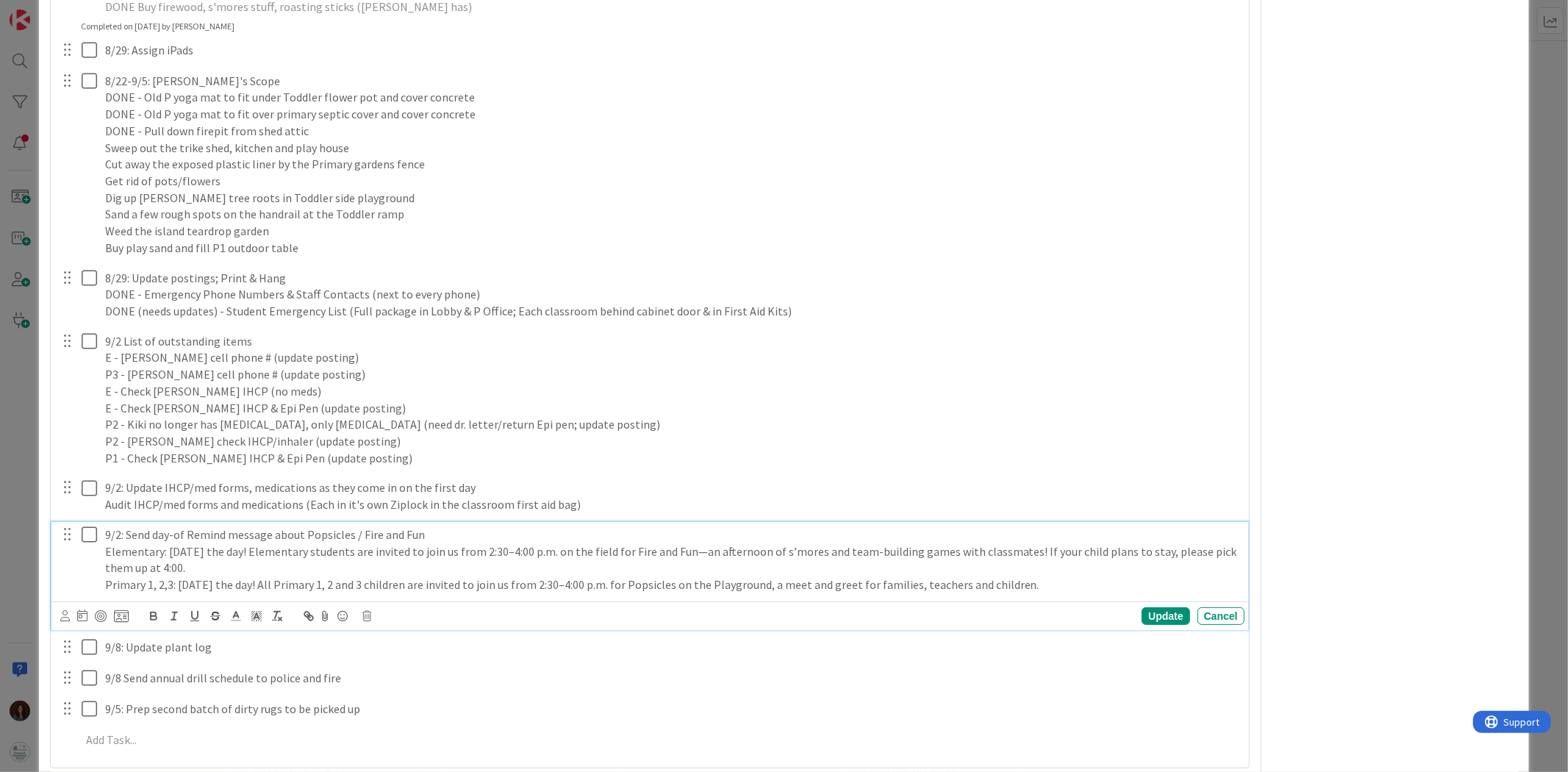
copy p "[DATE] the day! All Primary 1, 2 and 3 children are invited to join us from 2:3…"
click at [1032, 582] on p "Primary 1, 2,3: [DATE] the day! All Primary 1, 2 and 3 children are invited to …" at bounding box center [672, 584] width 1134 height 17
drag, startPoint x: 1076, startPoint y: 582, endPoint x: 82, endPoint y: 597, distance: 994.1
click at [78, 593] on div "9/2: Send day-of Remind message about Popsicles / Fire and Fun Elementary: [DAT…" at bounding box center [650, 559] width 1187 height 76
copy p "Primary 1, 2,3: [DATE] the day! All Primary 1, 2 and 3 children are invited to …"
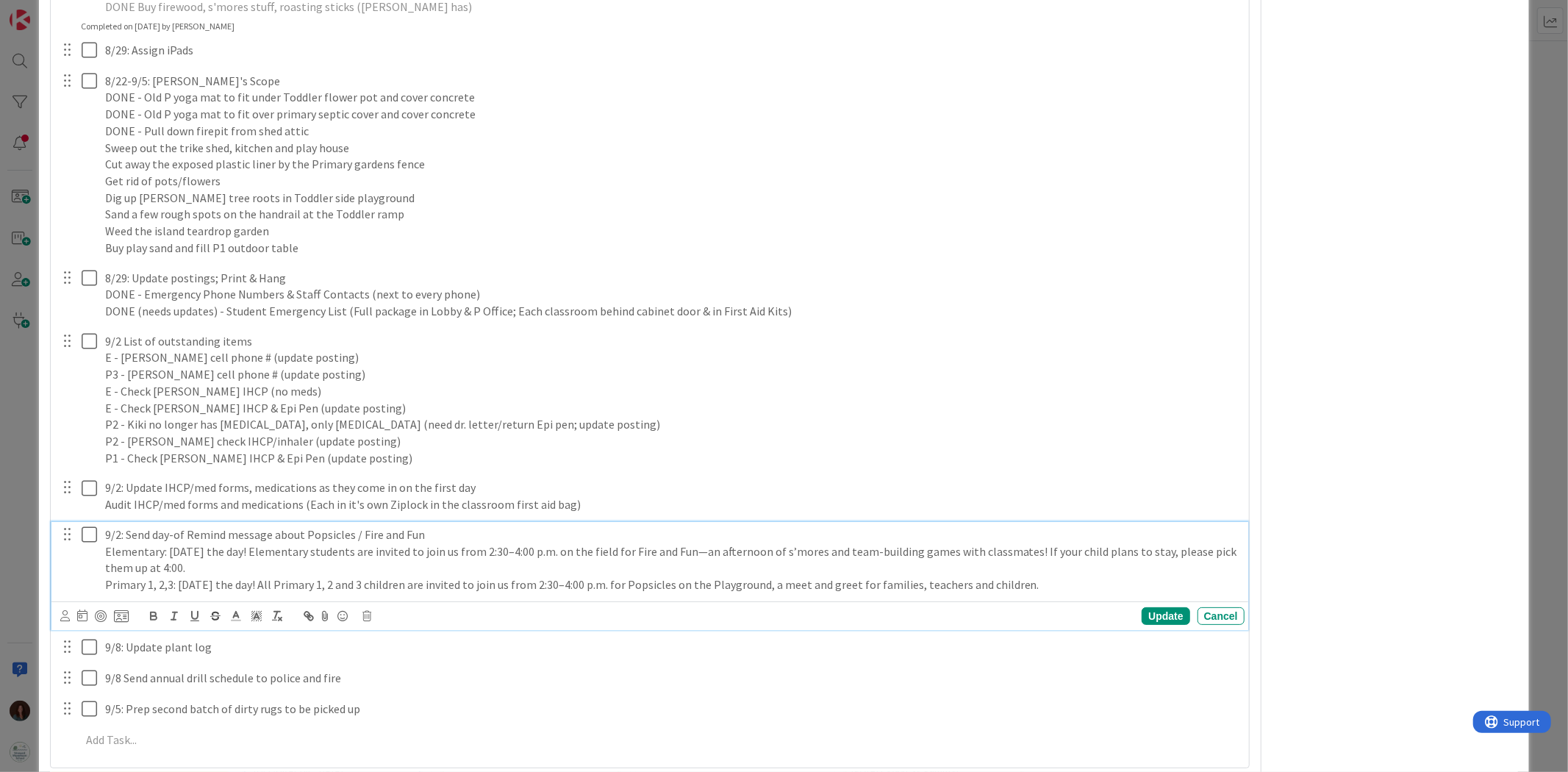
click at [1059, 583] on p "Primary 1, 2,3: [DATE] the day! All Primary 1, 2 and 3 children are invited to …" at bounding box center [672, 584] width 1134 height 17
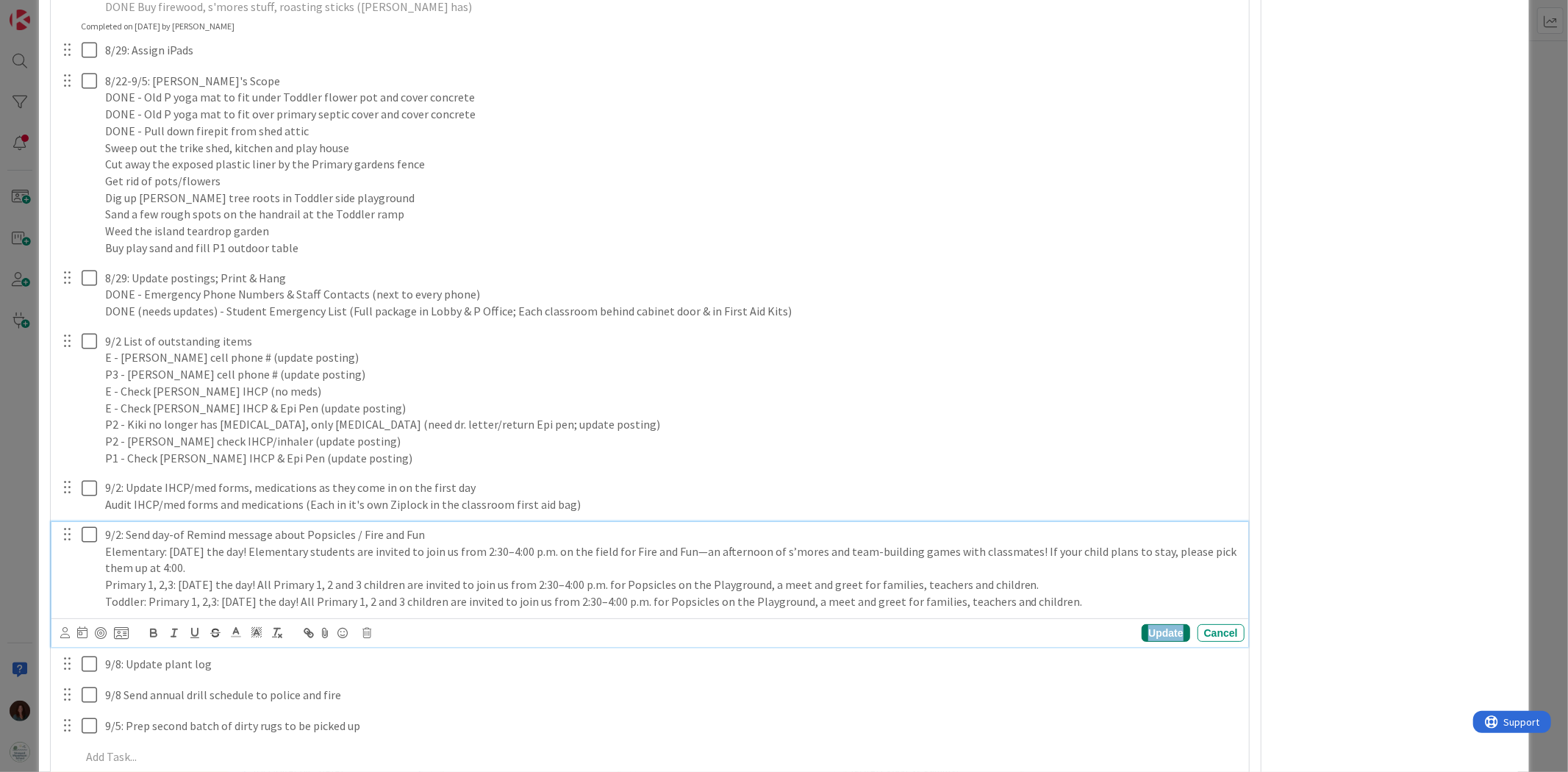
click at [1158, 627] on div "Update" at bounding box center [1166, 633] width 48 height 18
click at [91, 537] on icon at bounding box center [93, 534] width 22 height 18
type textarea "x"
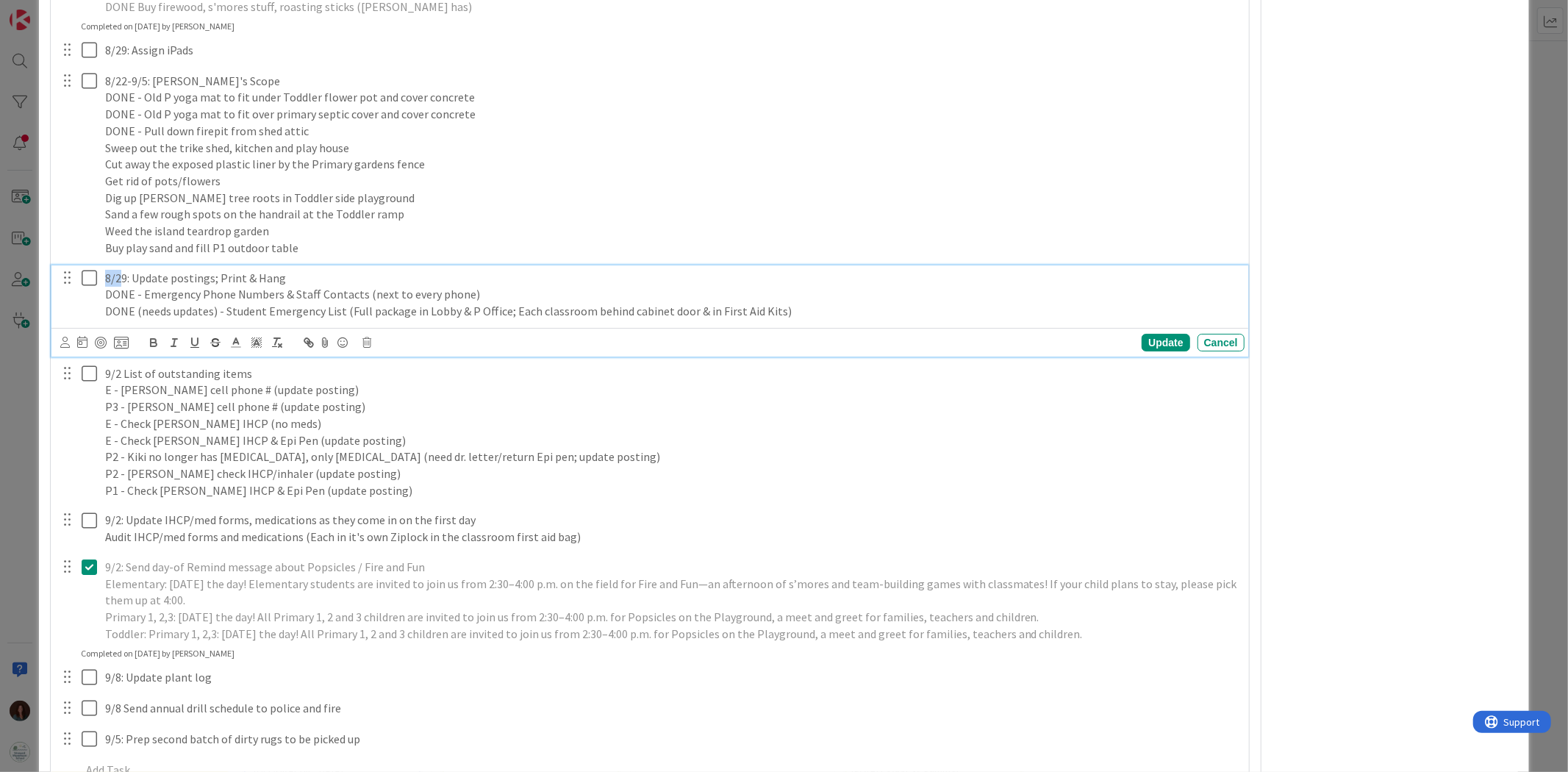
drag, startPoint x: 123, startPoint y: 275, endPoint x: 101, endPoint y: 274, distance: 22.0
click at [101, 274] on div "8/29: Update postings; Print & Hang DONE - Emergency Phone Numbers & Staff Cont…" at bounding box center [672, 295] width 1146 height 59
drag, startPoint x: 128, startPoint y: 275, endPoint x: 86, endPoint y: 277, distance: 42.0
click at [86, 277] on div "8/29: Update postings; Print & Hang DONE - Emergency Phone Numbers & Staff Cont…" at bounding box center [650, 295] width 1187 height 59
click at [1150, 338] on div "Update" at bounding box center [1166, 343] width 48 height 18
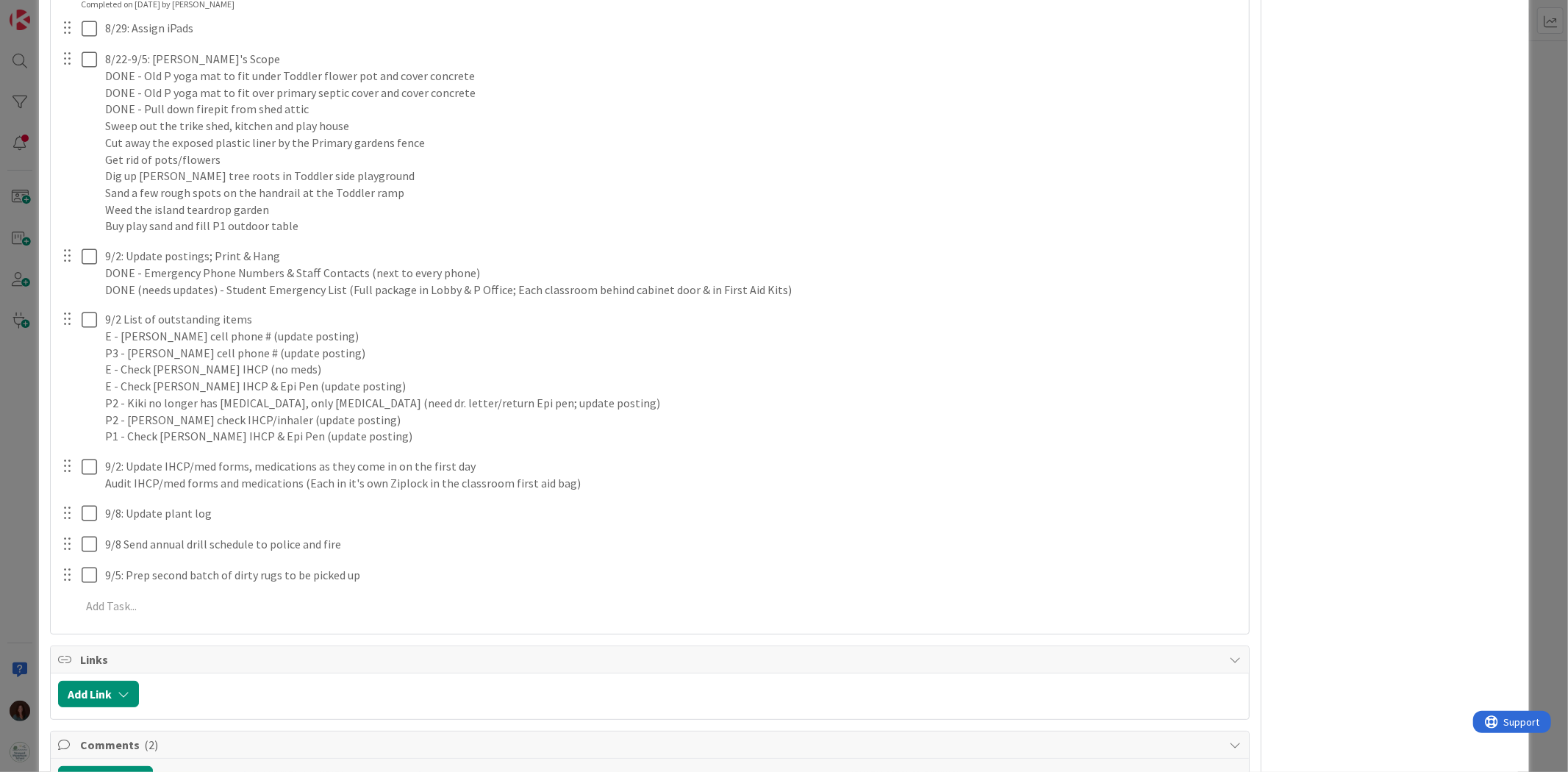
scroll to position [3805, 0]
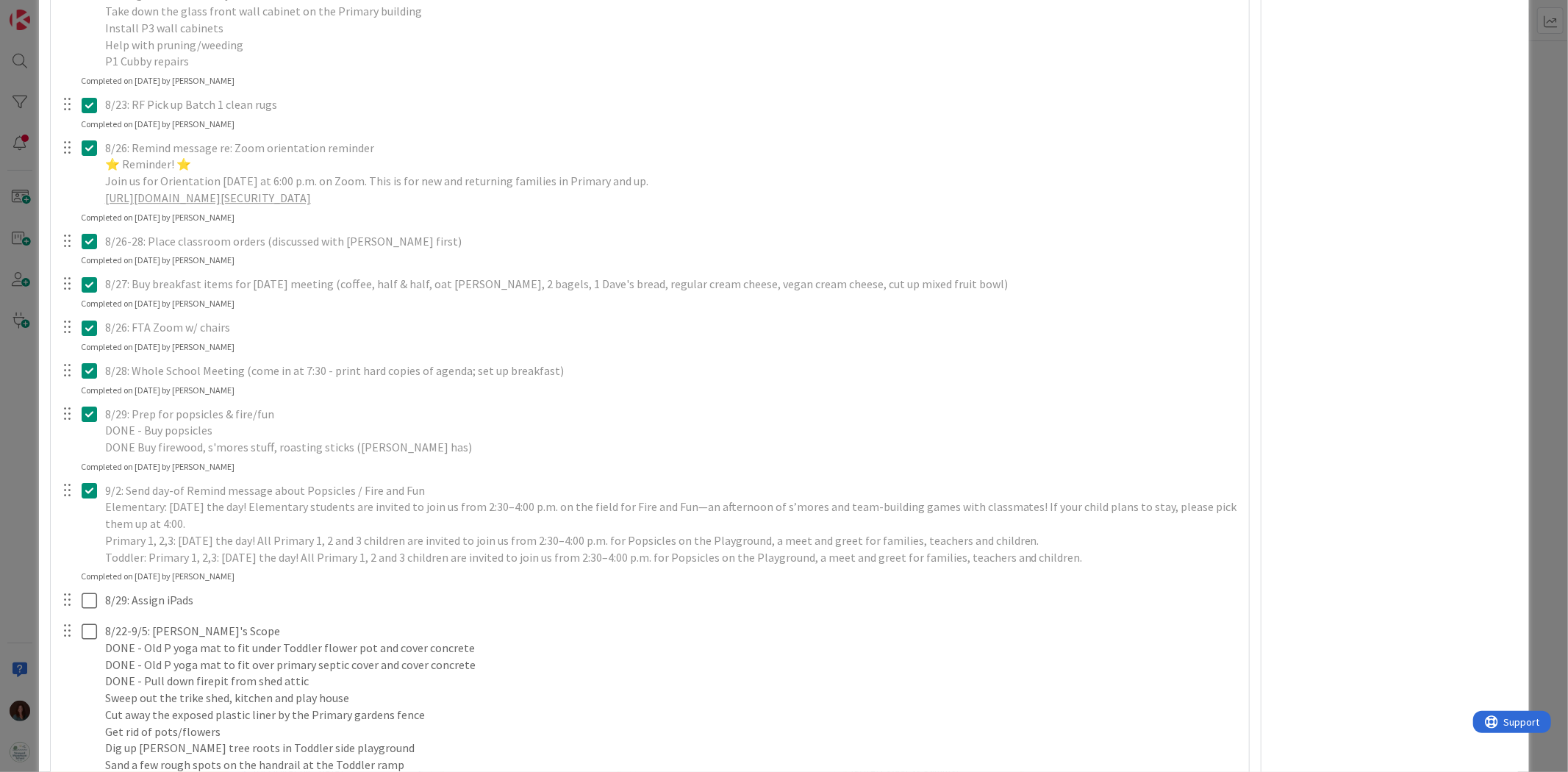
click at [93, 412] on icon at bounding box center [93, 414] width 22 height 18
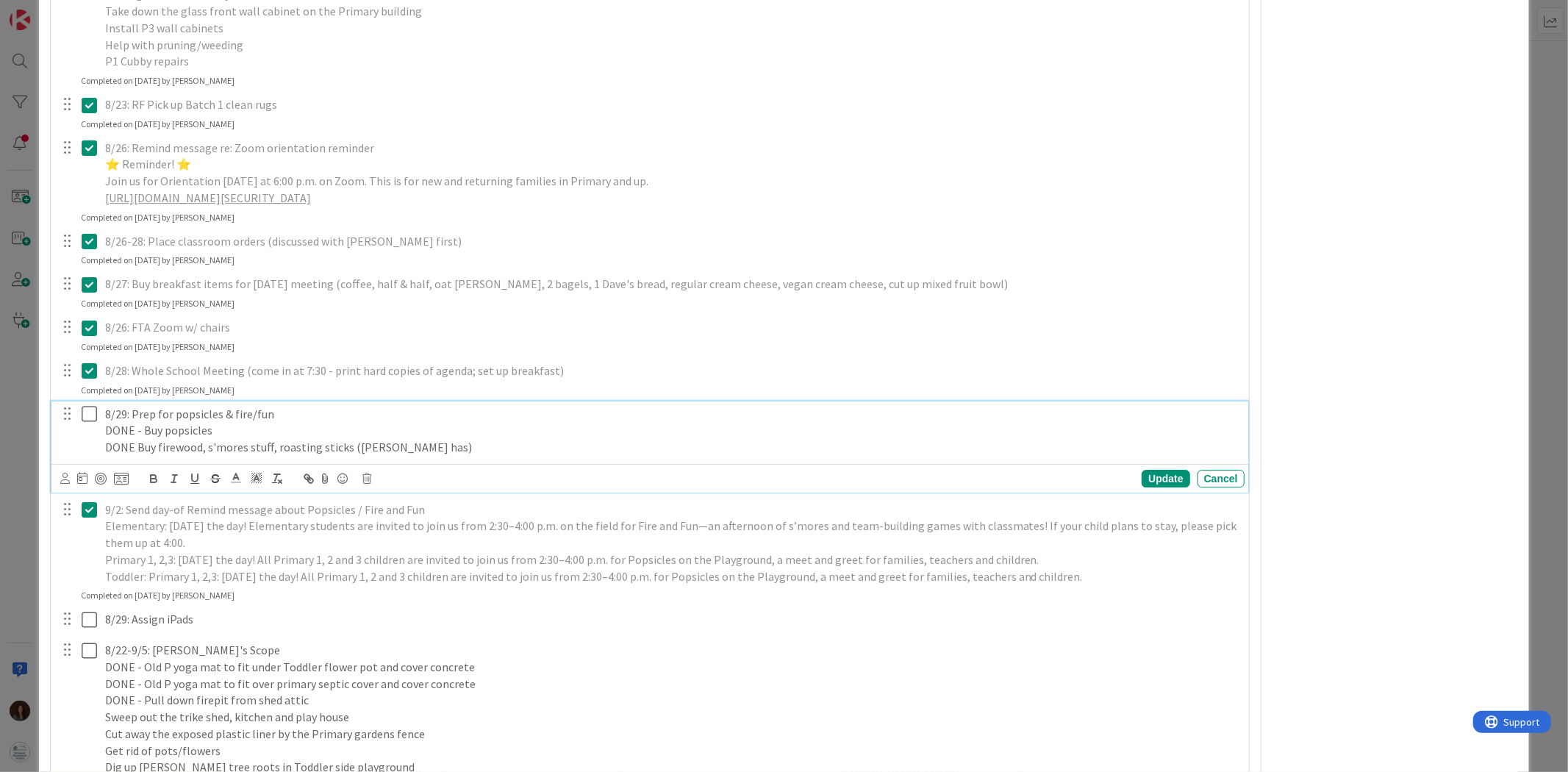
click at [225, 431] on p "DONE - Buy popsicles" at bounding box center [672, 430] width 1134 height 17
click at [444, 441] on p "DONE Buy firewood, s'mores stuff, roasting sticks ([PERSON_NAME] has)" at bounding box center [672, 447] width 1134 height 17
click at [268, 443] on p "DONE Buy firewood, s'mores stuff, roasting sticks ([PERSON_NAME] has)" at bounding box center [672, 447] width 1134 height 17
click at [507, 445] on p "DONE Buy firewood, s'mores stuff (no nuts), roasting sticks ([PERSON_NAME] has)" at bounding box center [672, 447] width 1134 height 17
click at [1142, 473] on div "Update" at bounding box center [1166, 478] width 48 height 18
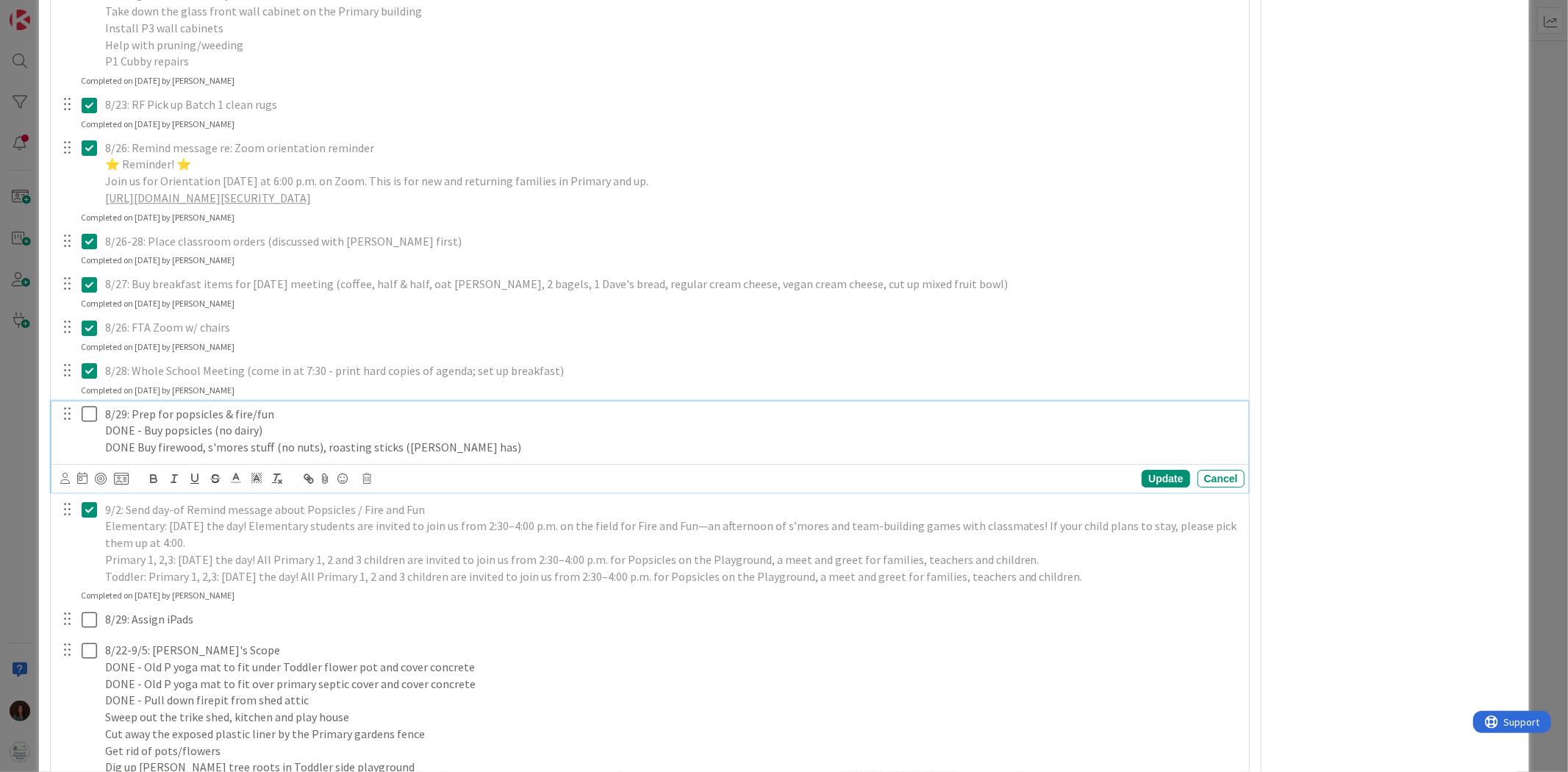
click at [86, 412] on icon at bounding box center [93, 414] width 22 height 18
type textarea "x"
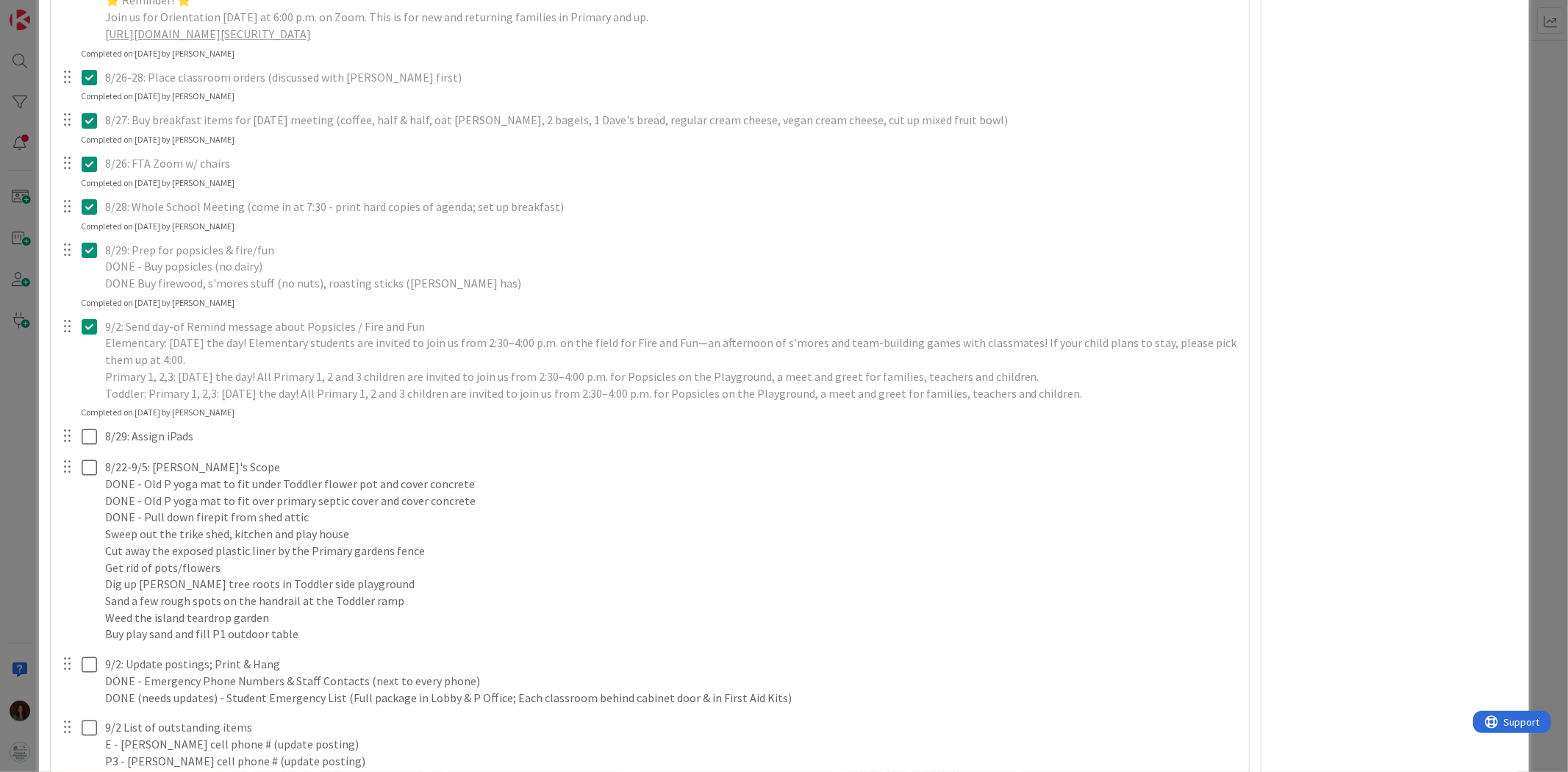
scroll to position [4132, 0]
